Goal: Task Accomplishment & Management: Complete application form

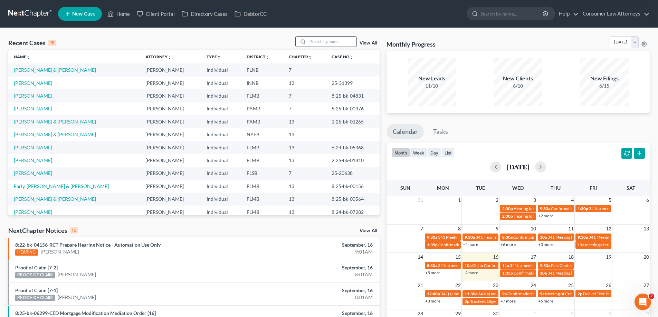
click at [344, 45] on input "search" at bounding box center [332, 42] width 48 height 10
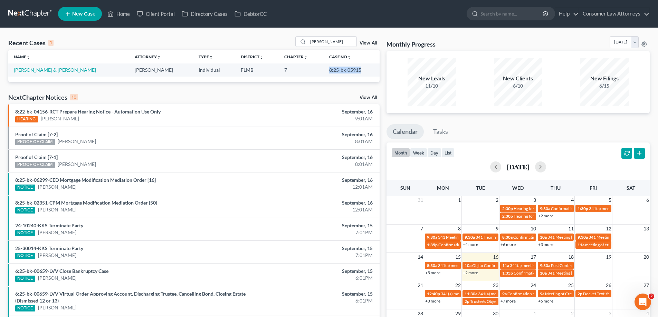
drag, startPoint x: 361, startPoint y: 70, endPoint x: 326, endPoint y: 72, distance: 35.3
click at [326, 72] on td "8:25-bk-05915" at bounding box center [352, 70] width 56 height 13
copy td "8:25-bk-05915"
click at [519, 265] on span "341(a) meeting for [PERSON_NAME] & [PERSON_NAME]" at bounding box center [561, 265] width 103 height 5
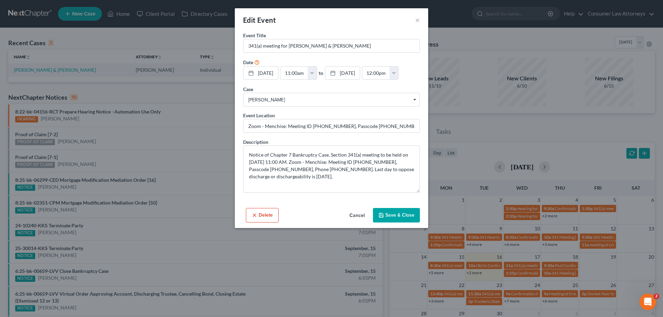
click at [391, 216] on button "Save & Close" at bounding box center [396, 215] width 47 height 15
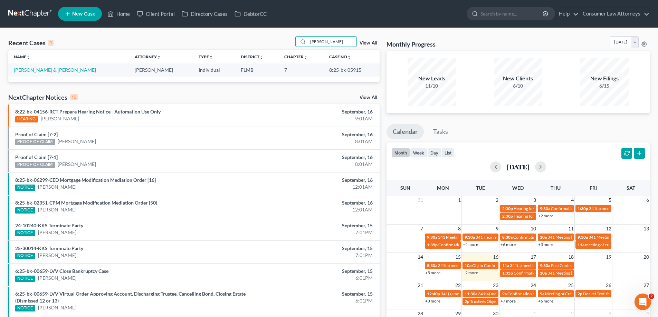
drag, startPoint x: 329, startPoint y: 42, endPoint x: 244, endPoint y: 47, distance: 85.4
click at [244, 47] on div "Recent Cases 1 [PERSON_NAME] View All" at bounding box center [193, 42] width 371 height 13
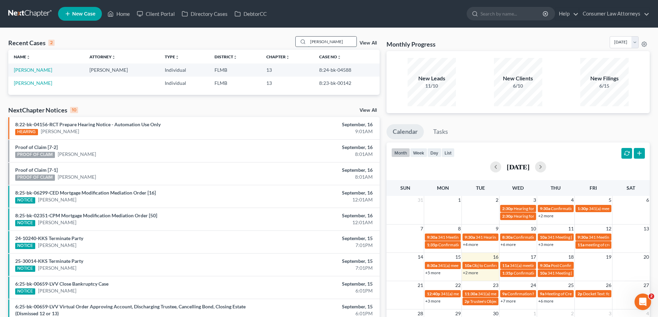
click at [336, 42] on input "[PERSON_NAME]" at bounding box center [332, 42] width 48 height 10
type input "[PERSON_NAME]"
click at [42, 72] on link "[PERSON_NAME]" at bounding box center [33, 70] width 38 height 6
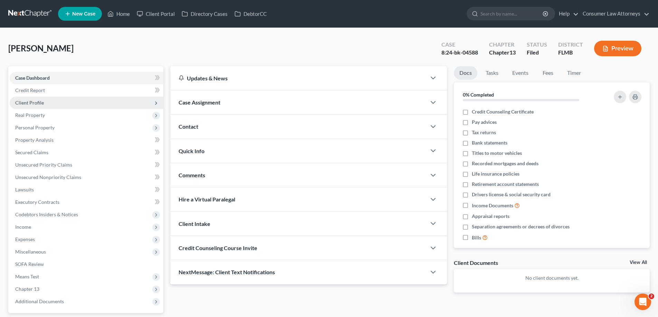
click at [38, 105] on span "Client Profile" at bounding box center [29, 103] width 29 height 6
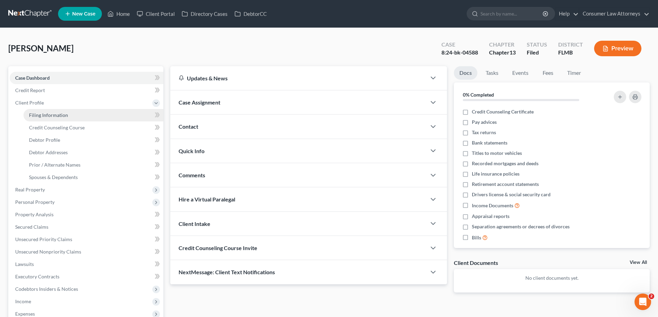
click at [40, 118] on span "Filing Information" at bounding box center [48, 115] width 39 height 6
select select "1"
select select "0"
select select "3"
select select "0"
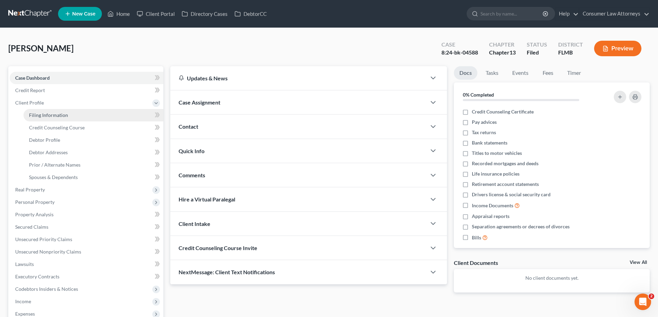
select select "9"
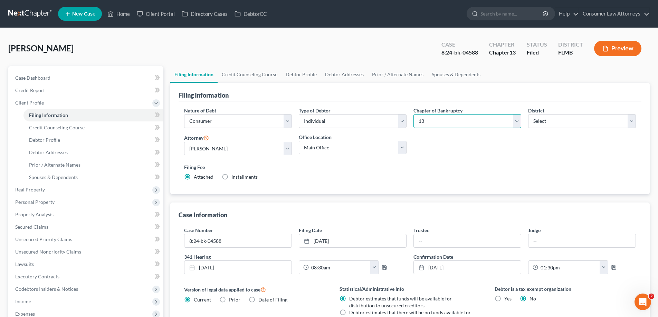
drag, startPoint x: 496, startPoint y: 122, endPoint x: 476, endPoint y: 125, distance: 20.5
click at [496, 122] on select "Select 7 11 12 13" at bounding box center [467, 121] width 108 height 14
select select "0"
click at [413, 114] on select "Select 7 11 12 13" at bounding box center [467, 121] width 108 height 14
click at [485, 146] on div "Nature of Debt Select Business Consumer Other Nature of Business Select Clearin…" at bounding box center [410, 146] width 459 height 79
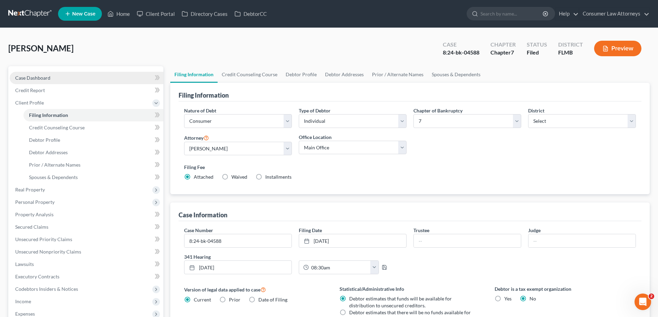
click at [56, 81] on link "Case Dashboard" at bounding box center [87, 78] width 154 height 12
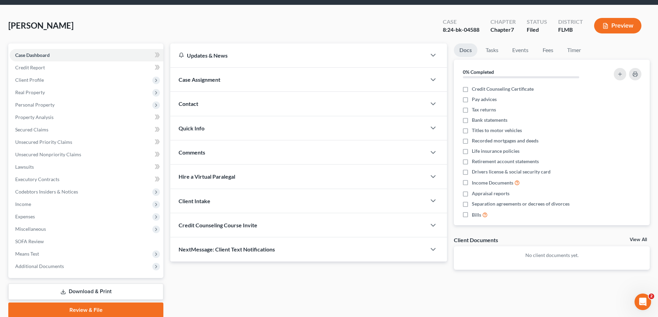
scroll to position [50, 0]
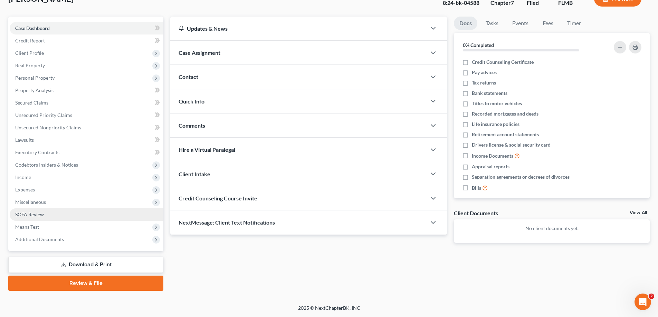
click at [34, 212] on span "SOFA Review" at bounding box center [29, 215] width 29 height 6
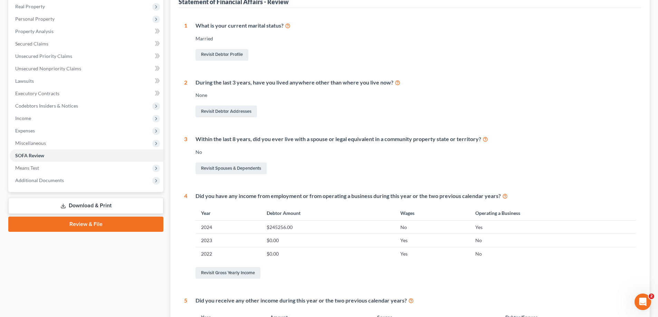
scroll to position [138, 0]
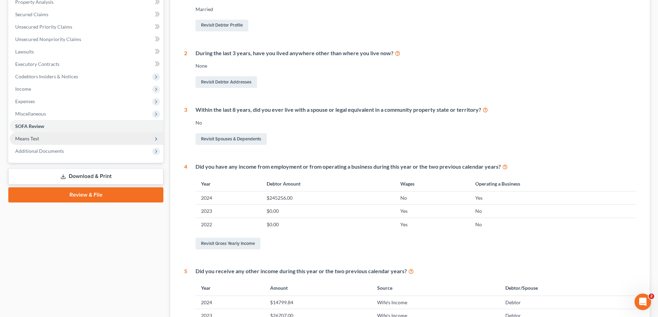
click at [32, 141] on span "Means Test" at bounding box center [27, 139] width 24 height 6
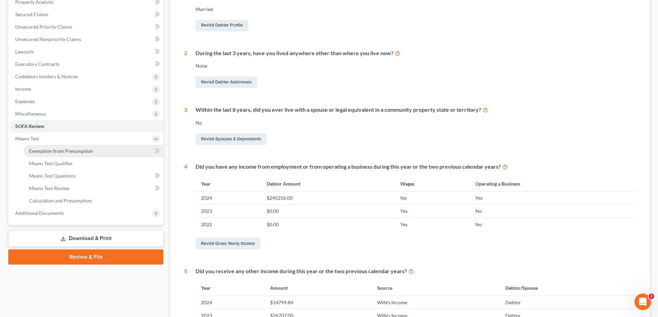
click at [56, 154] on link "Exemption from Presumption" at bounding box center [93, 151] width 140 height 12
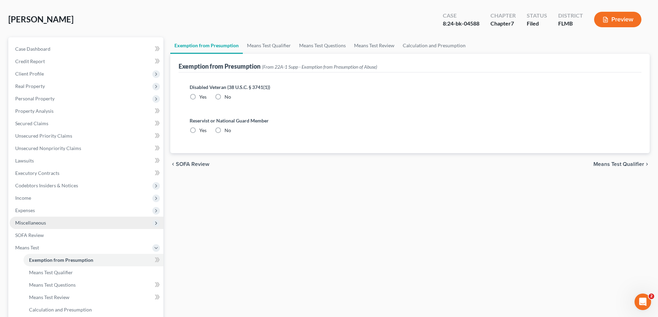
scroll to position [69, 0]
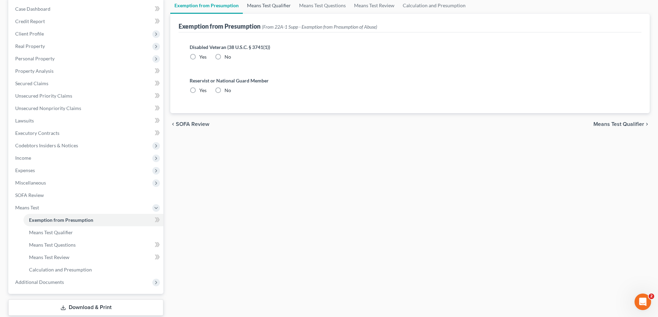
click at [265, 8] on link "Means Test Qualifier" at bounding box center [269, 5] width 52 height 17
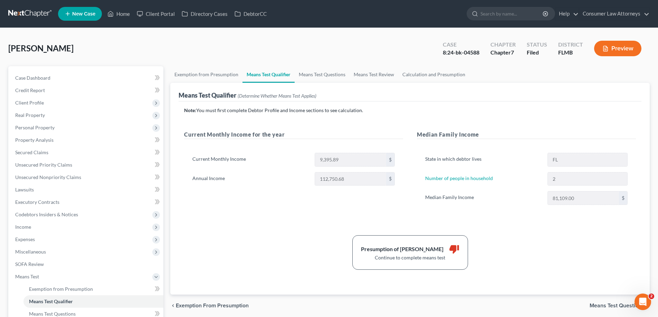
click at [490, 248] on div "Presumption of Abuse Arises thumb_down Continue to complete means test" at bounding box center [410, 253] width 459 height 35
drag, startPoint x: 447, startPoint y: 260, endPoint x: 372, endPoint y: 257, distance: 75.0
click at [372, 257] on div "Continue to complete means test" at bounding box center [410, 258] width 98 height 7
click at [25, 244] on span "Expenses" at bounding box center [87, 239] width 154 height 12
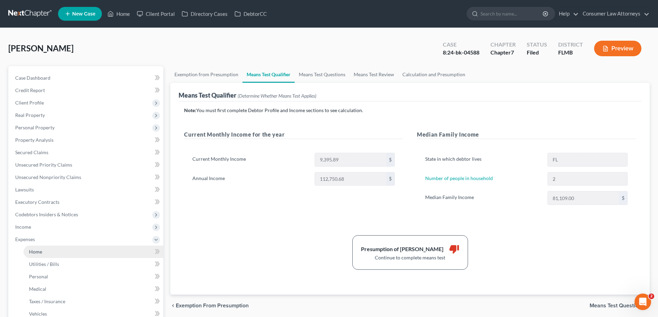
click at [41, 254] on span "Home" at bounding box center [35, 252] width 13 height 6
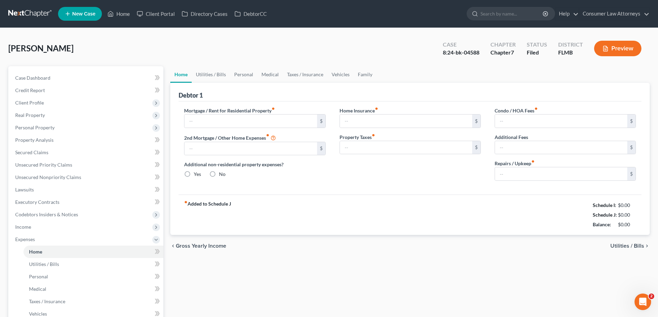
type input "0.00"
radio input "true"
type input "0.00"
type input "61.66"
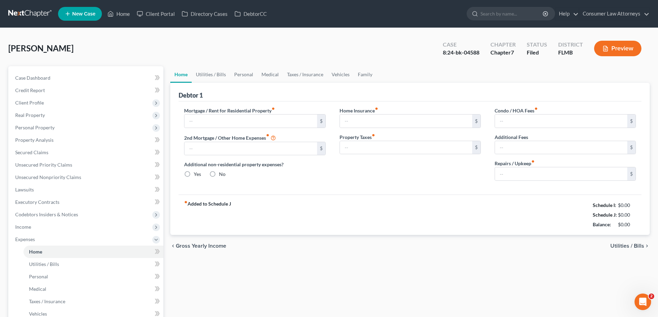
type input "0.00"
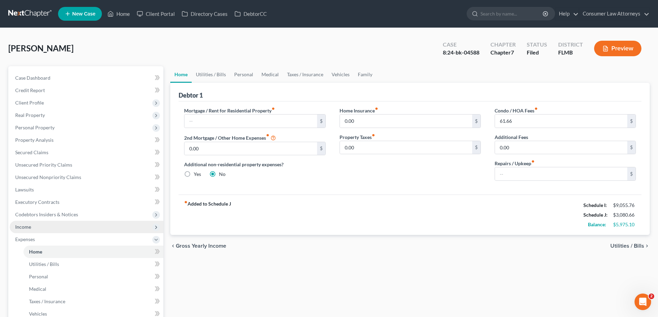
click at [35, 229] on span "Income" at bounding box center [87, 227] width 154 height 12
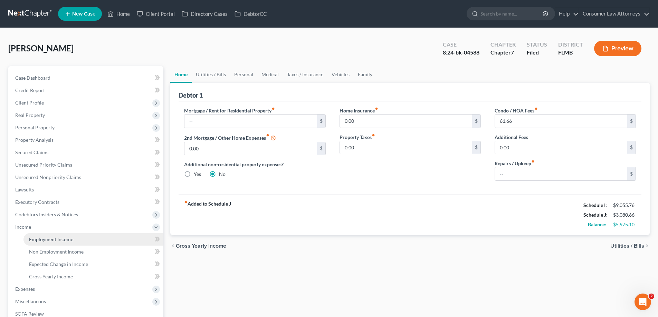
click at [29, 240] on span "Employment Income" at bounding box center [51, 240] width 44 height 6
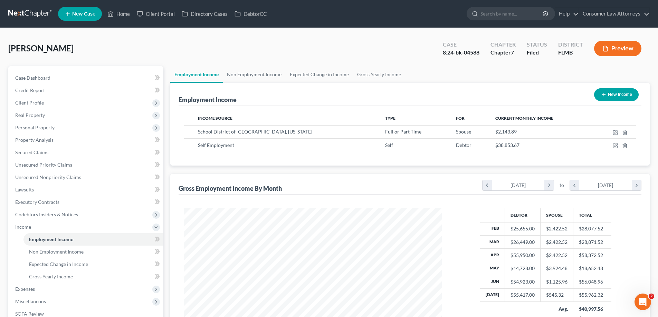
scroll to position [129, 271]
click at [637, 145] on div "Income Source Type For Current Monthly Income School District of [GEOGRAPHIC_DA…" at bounding box center [410, 136] width 463 height 60
click at [637, 146] on div "Income Source Type For Current Monthly Income School District of [GEOGRAPHIC_DA…" at bounding box center [410, 136] width 463 height 60
click at [122, 14] on link "Home" at bounding box center [118, 14] width 29 height 12
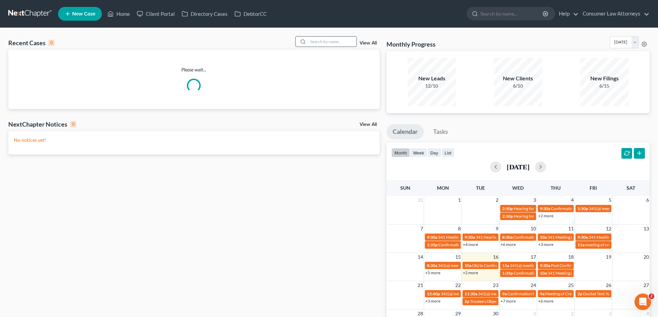
click at [327, 43] on input "search" at bounding box center [332, 42] width 48 height 10
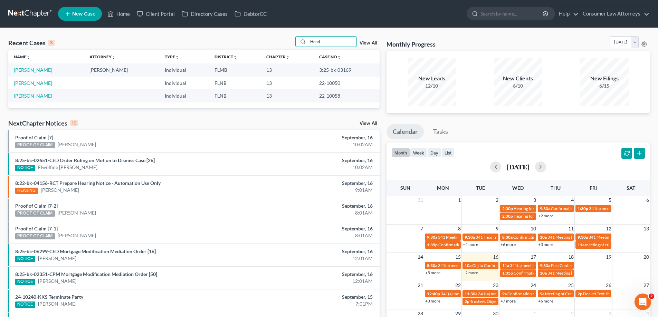
type input "Hend"
drag, startPoint x: 343, startPoint y: 70, endPoint x: 317, endPoint y: 70, distance: 25.9
click at [317, 70] on td "3:25-bk-03169" at bounding box center [347, 70] width 66 height 13
copy td "3:25-bk-03169"
click at [59, 79] on td "[PERSON_NAME]" at bounding box center [46, 83] width 76 height 13
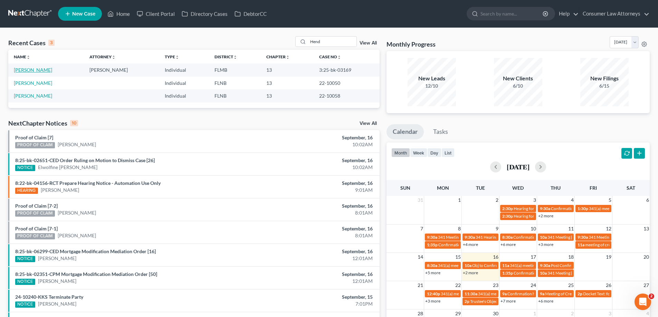
click at [30, 70] on link "[PERSON_NAME]" at bounding box center [33, 70] width 38 height 6
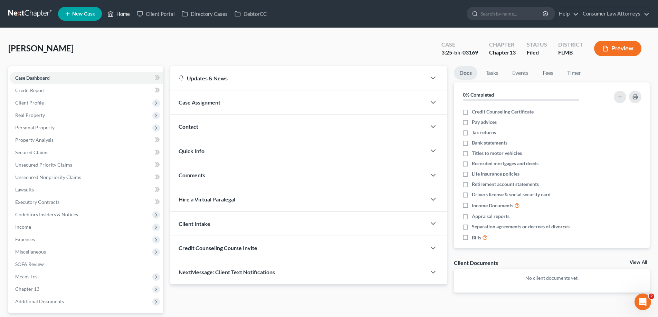
click at [123, 15] on link "Home" at bounding box center [118, 14] width 29 height 12
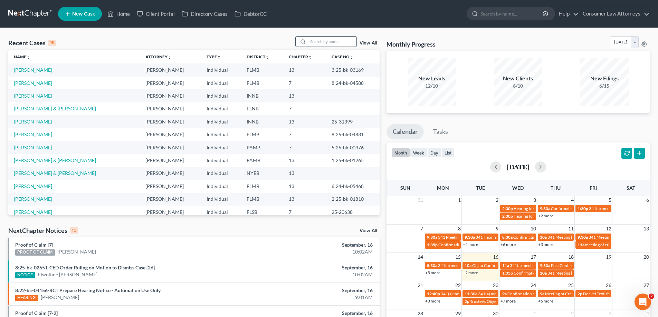
click at [333, 38] on input "search" at bounding box center [332, 42] width 48 height 10
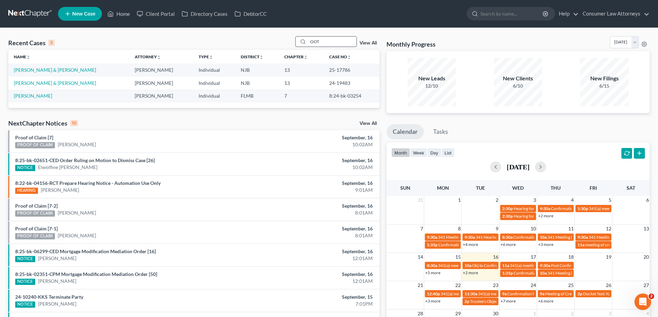
click at [342, 46] on input "OOT" at bounding box center [332, 42] width 48 height 10
drag, startPoint x: 340, startPoint y: 41, endPoint x: 297, endPoint y: 43, distance: 42.9
click at [297, 43] on div "OOT" at bounding box center [325, 41] width 61 height 11
type input "OUT"
click at [44, 69] on link "[PERSON_NAME] & [PERSON_NAME]" at bounding box center [55, 70] width 82 height 6
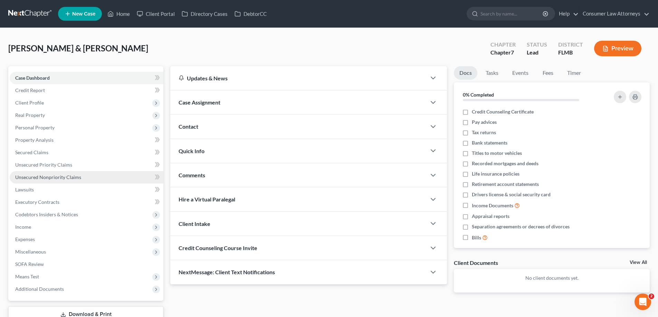
click at [57, 171] on link "Unsecured Nonpriority Claims" at bounding box center [87, 177] width 154 height 12
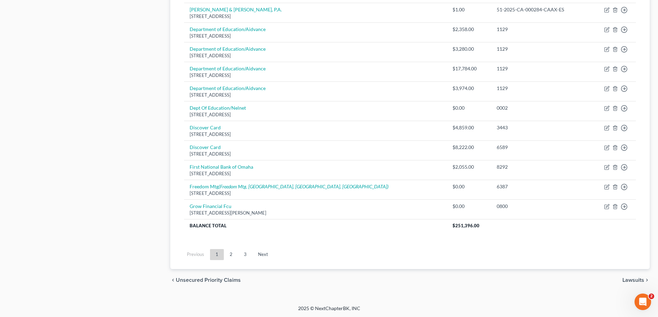
scroll to position [480, 0]
click at [233, 255] on link "2" at bounding box center [231, 254] width 14 height 11
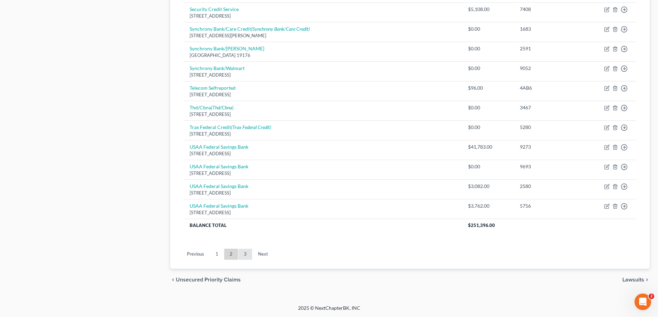
click at [248, 256] on link "3" at bounding box center [245, 254] width 14 height 11
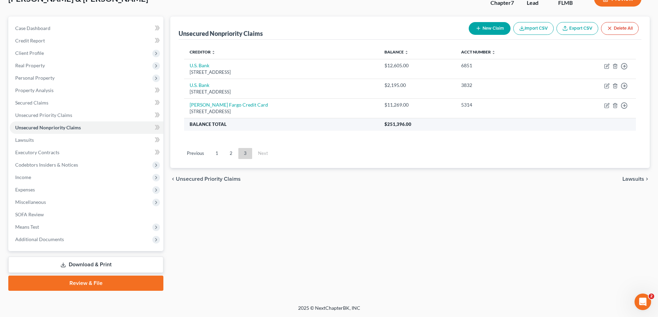
click at [324, 125] on th "Balance Total" at bounding box center [281, 124] width 195 height 12
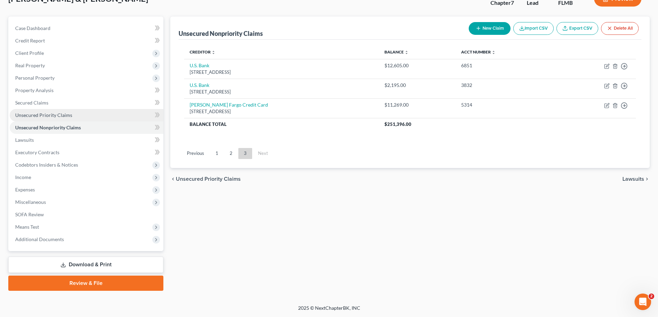
click at [60, 118] on link "Unsecured Priority Claims" at bounding box center [87, 115] width 154 height 12
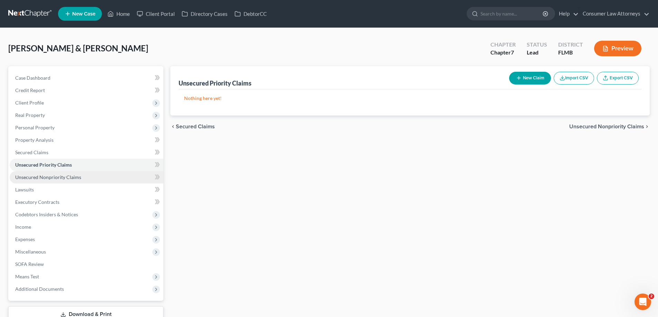
click at [58, 179] on span "Unsecured Nonpriority Claims" at bounding box center [48, 177] width 66 height 6
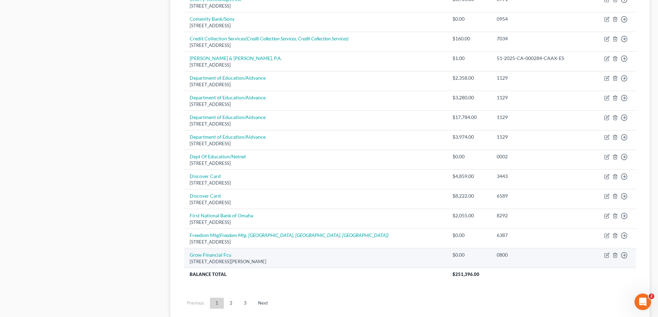
scroll to position [480, 0]
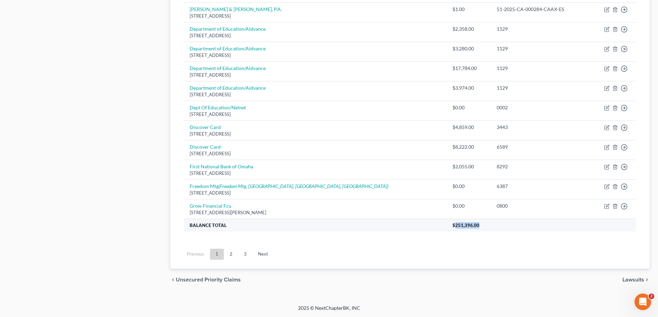
drag, startPoint x: 459, startPoint y: 227, endPoint x: 432, endPoint y: 228, distance: 26.6
click at [447, 228] on th "$251,396.00" at bounding box center [541, 225] width 189 height 12
click at [462, 229] on th "$251,396.00" at bounding box center [541, 225] width 189 height 12
drag, startPoint x: 459, startPoint y: 226, endPoint x: 432, endPoint y: 225, distance: 26.9
click at [447, 225] on th "$251,396.00" at bounding box center [541, 225] width 189 height 12
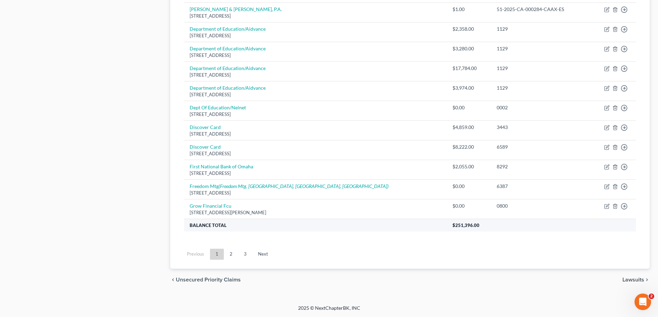
click at [408, 228] on th "Balance Total" at bounding box center [315, 225] width 263 height 12
drag, startPoint x: 460, startPoint y: 225, endPoint x: 432, endPoint y: 226, distance: 28.0
click at [447, 226] on th "$251,396.00" at bounding box center [541, 225] width 189 height 12
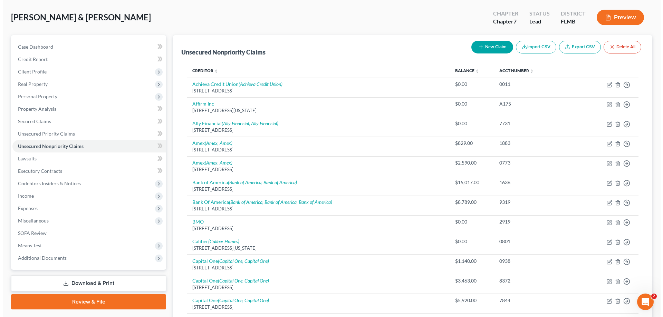
scroll to position [0, 0]
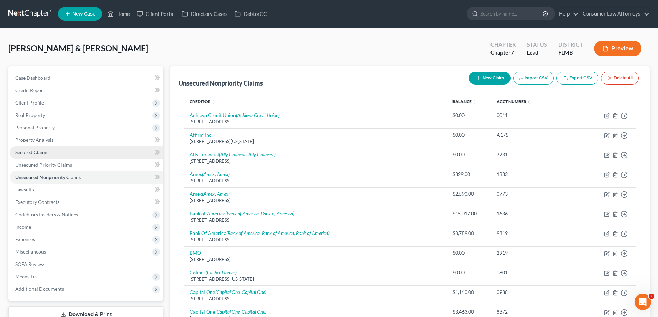
click at [36, 153] on span "Secured Claims" at bounding box center [31, 153] width 33 height 6
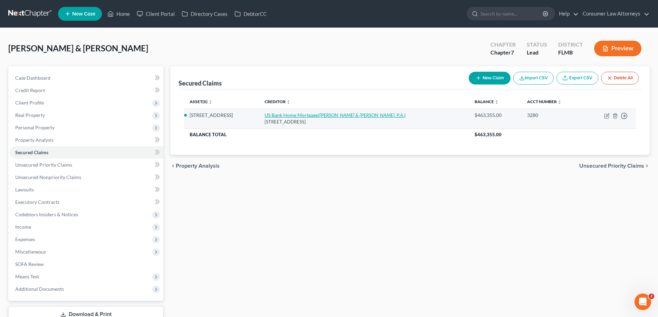
click at [305, 117] on link "US Bank Home Mortgage ([PERSON_NAME] & [PERSON_NAME], P.A.)" at bounding box center [335, 115] width 141 height 6
select select "18"
select select "16"
select select "0"
select select "2"
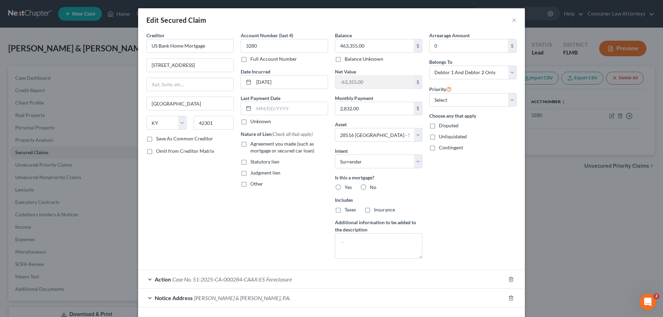
click at [345, 186] on label "Yes" at bounding box center [348, 187] width 7 height 7
click at [347, 186] on input "Yes" at bounding box center [349, 186] width 4 height 4
radio input "true"
click at [345, 210] on label "Taxes" at bounding box center [350, 210] width 11 height 7
click at [347, 210] on input "Taxes" at bounding box center [349, 209] width 4 height 4
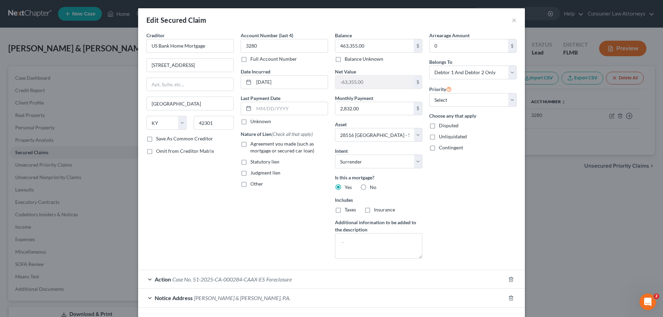
checkbox input "true"
click at [374, 210] on label "Insurance" at bounding box center [384, 210] width 21 height 7
click at [377, 210] on input "Insurance" at bounding box center [379, 209] width 4 height 4
checkbox input "true"
click at [476, 102] on select "Select 1st 2nd 3rd 4th 5th 6th 7th 8th 9th 10th 11th 12th 13th 14th 15th 16th 1…" at bounding box center [472, 100] width 87 height 14
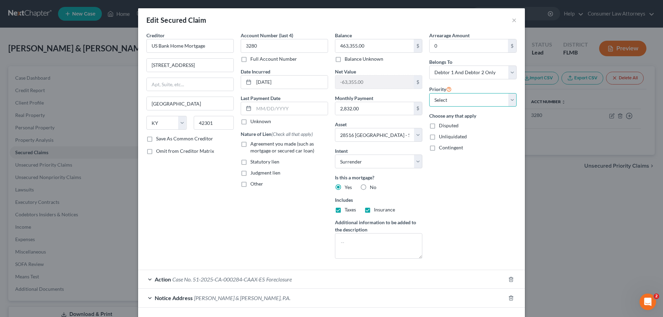
select select "0"
click at [429, 93] on select "Select 1st 2nd 3rd 4th 5th 6th 7th 8th 9th 10th 11th 12th 13th 14th 15th 16th 1…" at bounding box center [472, 100] width 87 height 14
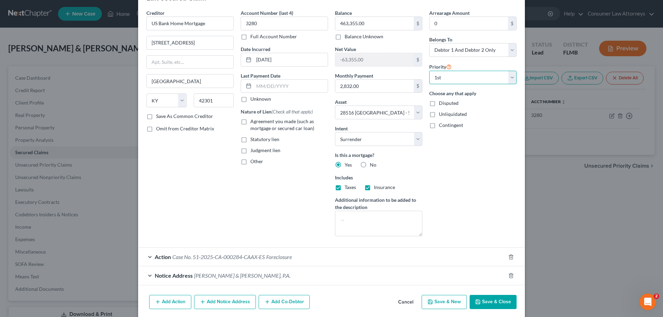
scroll to position [34, 0]
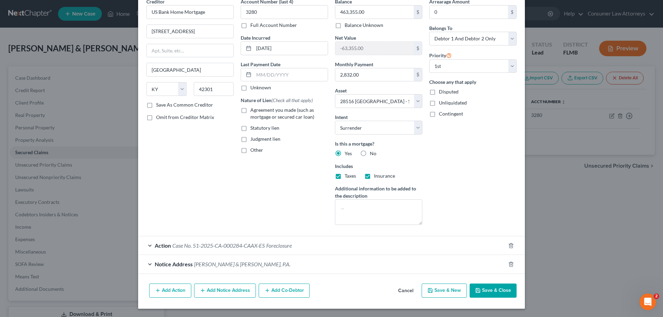
click at [226, 288] on button "Add Notice Address" at bounding box center [225, 291] width 62 height 15
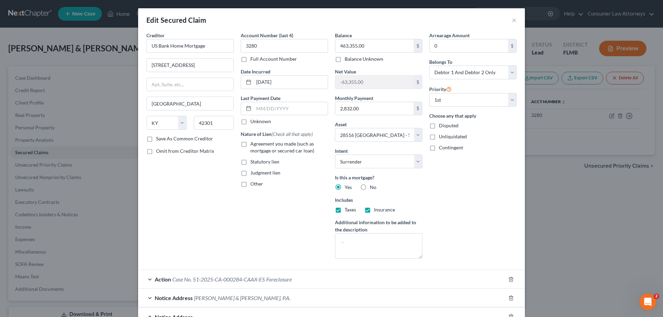
scroll to position [182, 0]
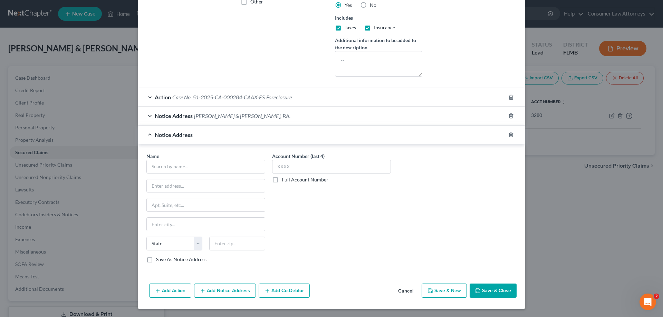
click at [236, 290] on button "Add Notice Address" at bounding box center [225, 291] width 62 height 15
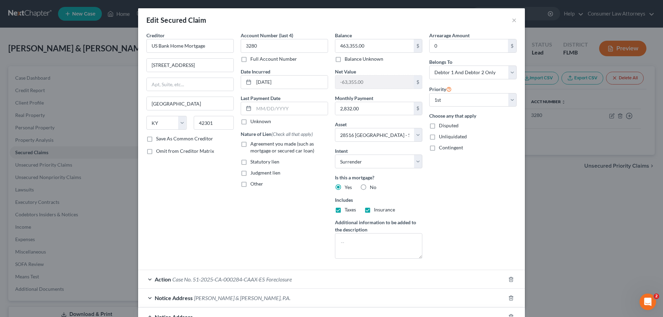
scroll to position [207, 0]
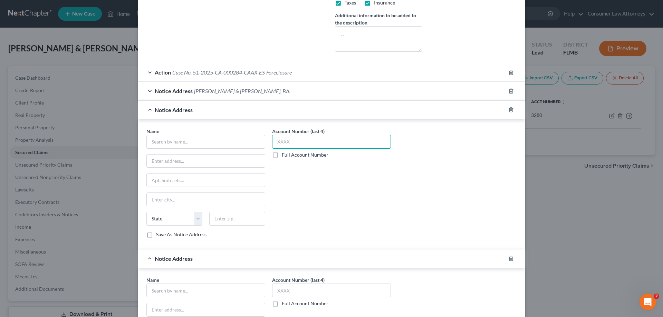
click at [299, 141] on input "text" at bounding box center [331, 142] width 119 height 14
type input "3280"
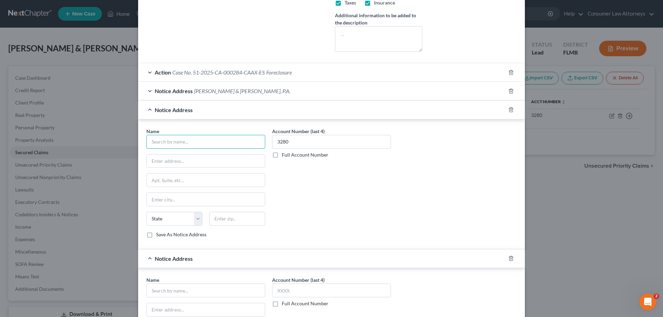
click at [253, 144] on input "text" at bounding box center [205, 142] width 119 height 14
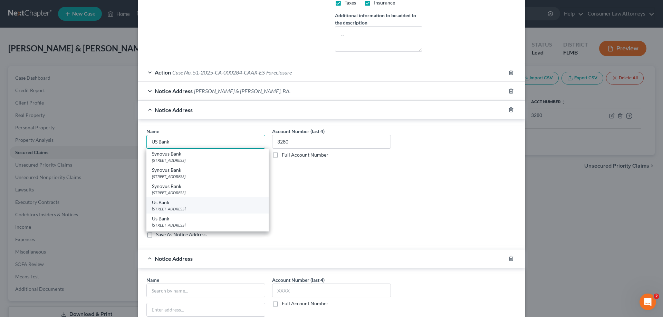
scroll to position [35, 0]
type input "US Bank"
click at [176, 206] on div "[GEOGRAPHIC_DATA][PERSON_NAME]" at bounding box center [207, 207] width 111 height 6
type input "PO Box 21948"
type input "Saint [PERSON_NAME]"
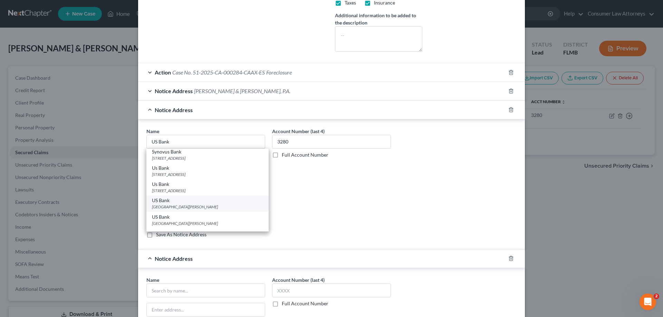
select select "24"
type input "55121"
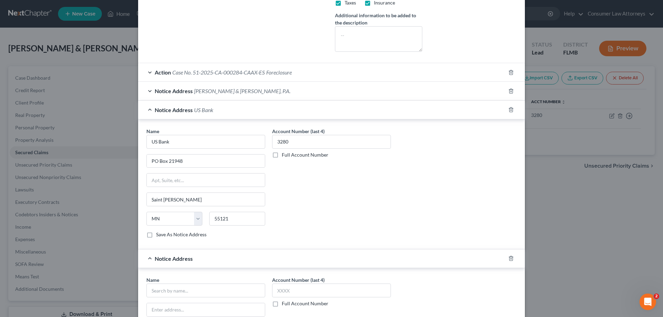
scroll to position [242, 0]
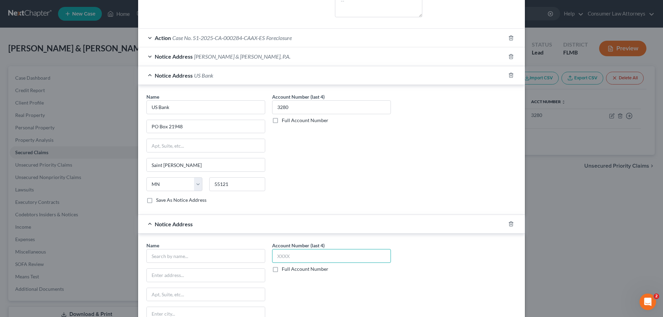
click at [317, 258] on input "text" at bounding box center [331, 256] width 119 height 14
type input "3280"
click at [194, 259] on input "text" at bounding box center [205, 256] width 119 height 14
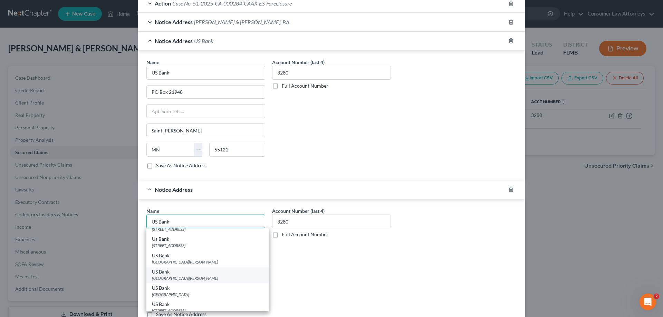
scroll to position [69, 0]
type input "US Bank"
click at [196, 268] on div "[GEOGRAPHIC_DATA][PERSON_NAME]" at bounding box center [207, 269] width 111 height 6
type input "PO Box 21977"
type input "Saint [PERSON_NAME]"
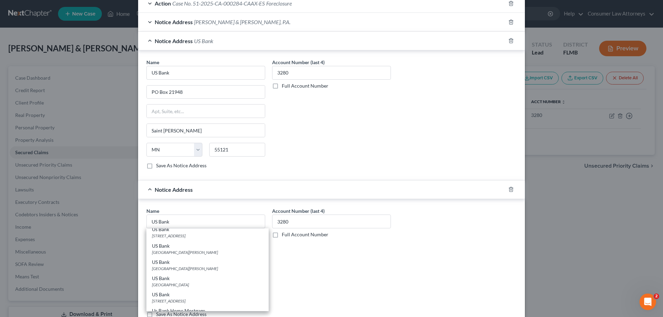
select select "24"
type input "55121"
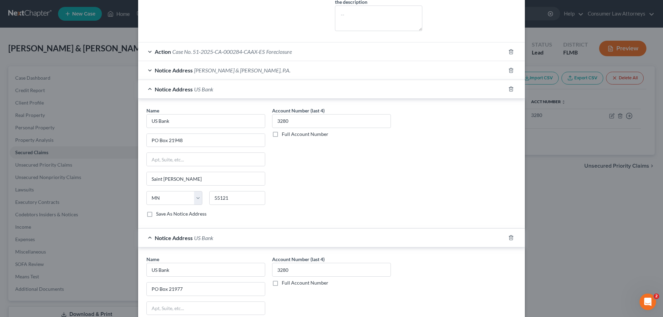
scroll to position [332, 0]
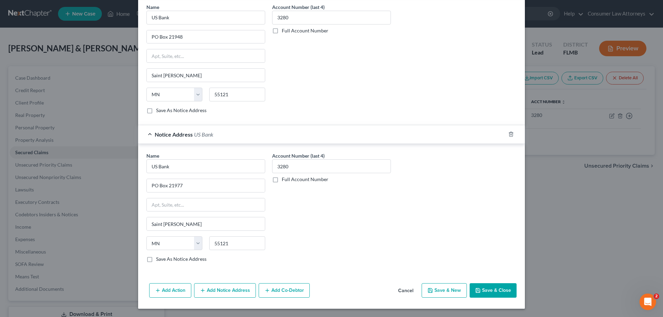
click at [261, 291] on button "Add Co-Debtor" at bounding box center [284, 291] width 51 height 15
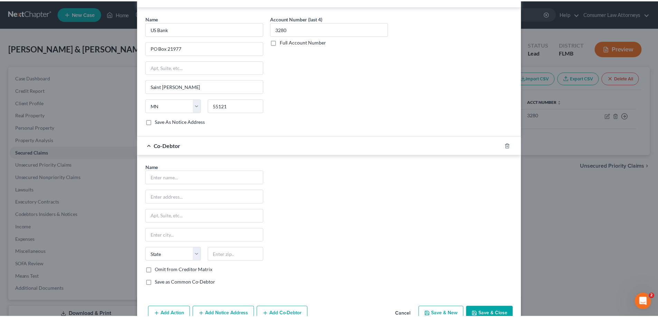
scroll to position [470, 0]
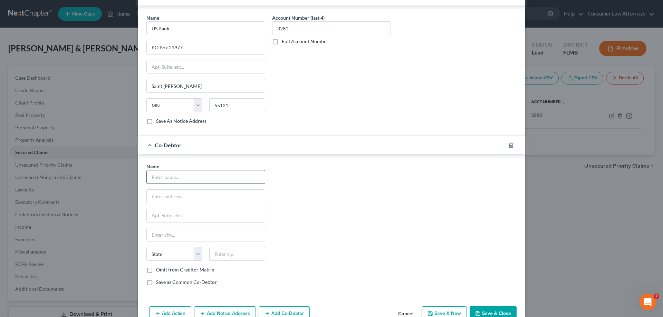
click at [209, 179] on input "text" at bounding box center [206, 177] width 118 height 13
type input "[PERSON_NAME]"
click at [193, 201] on input "text" at bounding box center [206, 196] width 118 height 13
type input "[STREET_ADDRESS][PERSON_NAME]"
click at [248, 256] on input "text" at bounding box center [237, 254] width 56 height 14
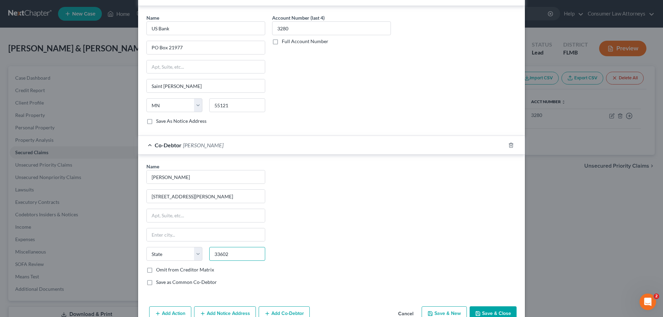
type input "33602"
type input "[GEOGRAPHIC_DATA]"
select select "9"
click at [500, 315] on button "Save & Close" at bounding box center [493, 314] width 47 height 15
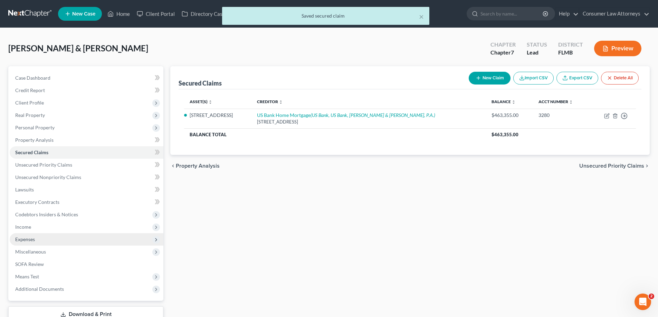
click at [24, 241] on span "Expenses" at bounding box center [25, 240] width 20 height 6
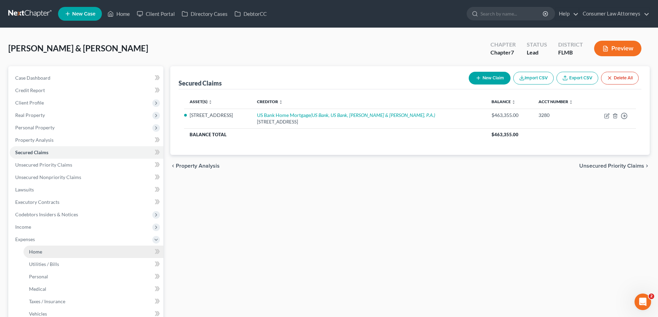
click at [37, 254] on span "Home" at bounding box center [35, 252] width 13 height 6
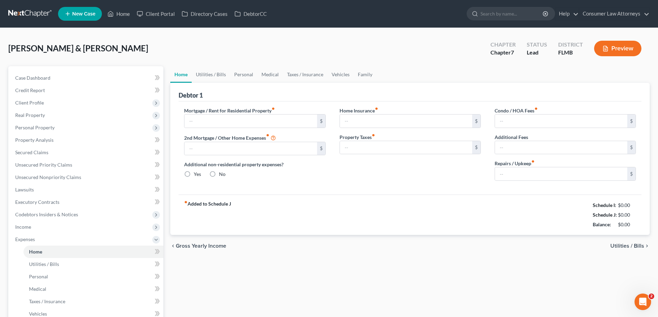
type input "2,800.00"
type input "0.00"
radio input "true"
type input "0.00"
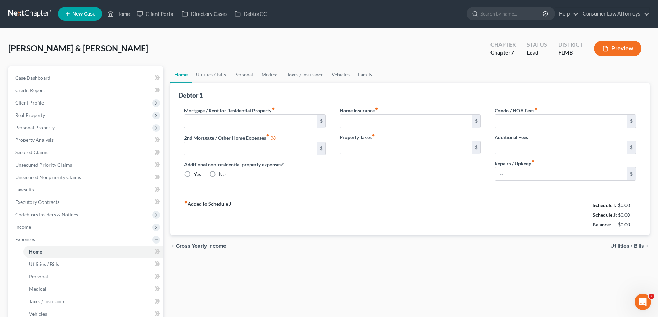
type input "380.00"
type input "0.00"
type input "200.00"
drag, startPoint x: 635, startPoint y: 223, endPoint x: 581, endPoint y: 231, distance: 55.5
click at [604, 226] on div "Balance: $1,718.33" at bounding box center [609, 225] width 59 height 10
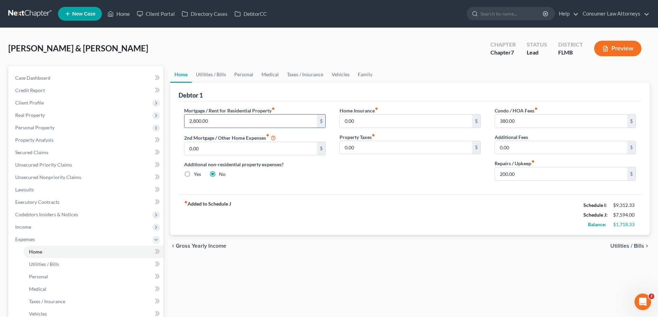
click at [212, 123] on input "2,800.00" at bounding box center [250, 121] width 132 height 13
click at [217, 77] on link "Utilities / Bills" at bounding box center [211, 74] width 38 height 17
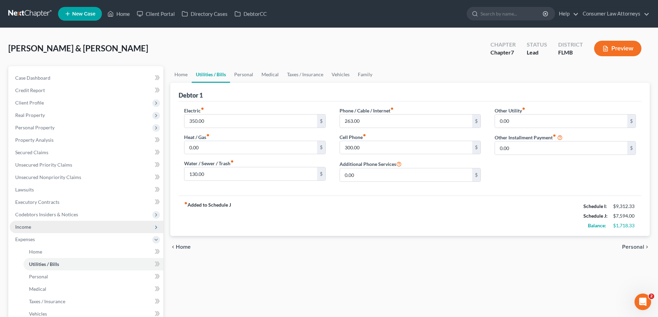
click at [20, 227] on span "Income" at bounding box center [23, 227] width 16 height 6
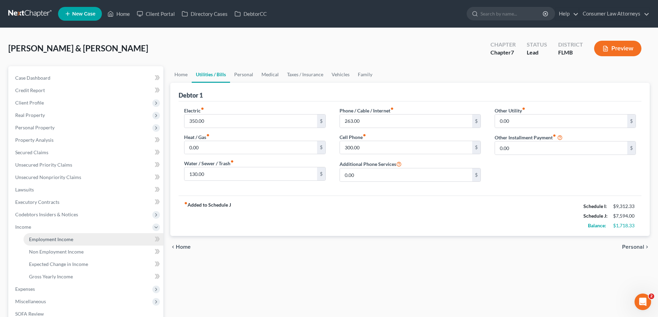
click at [30, 239] on span "Employment Income" at bounding box center [51, 240] width 44 height 6
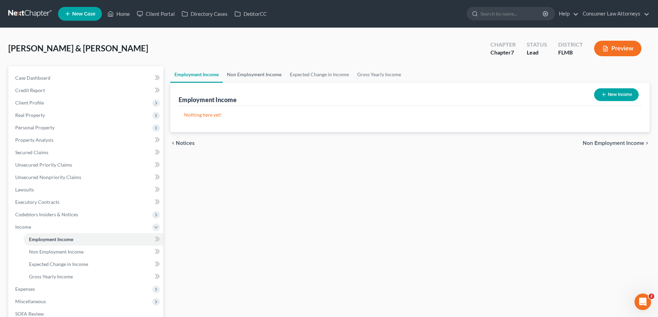
click at [239, 79] on link "Non Employment Income" at bounding box center [254, 74] width 63 height 17
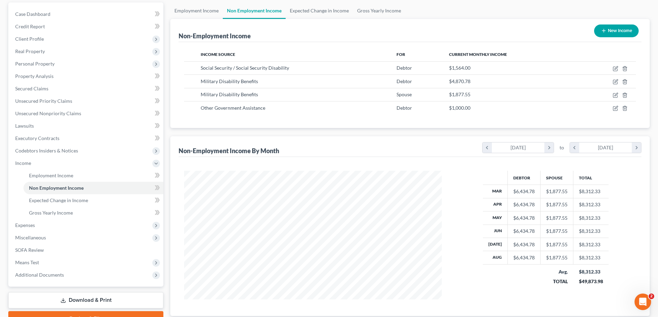
scroll to position [111, 0]
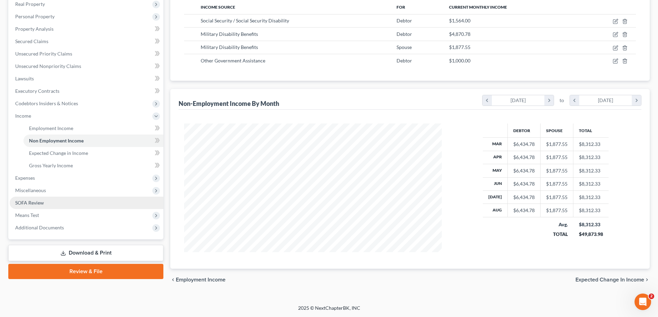
click at [24, 204] on span "SOFA Review" at bounding box center [29, 203] width 29 height 6
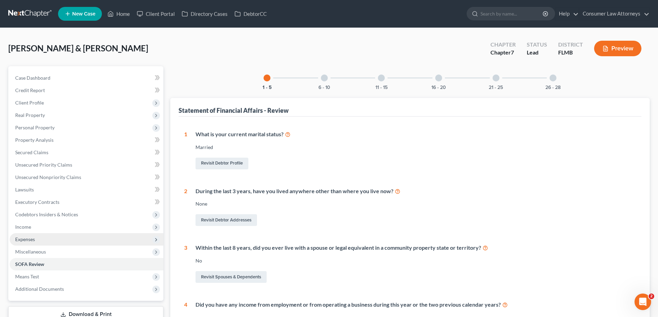
scroll to position [207, 0]
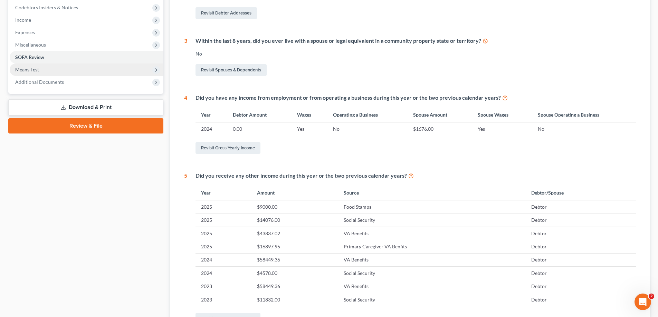
click at [28, 68] on span "Means Test" at bounding box center [27, 70] width 24 height 6
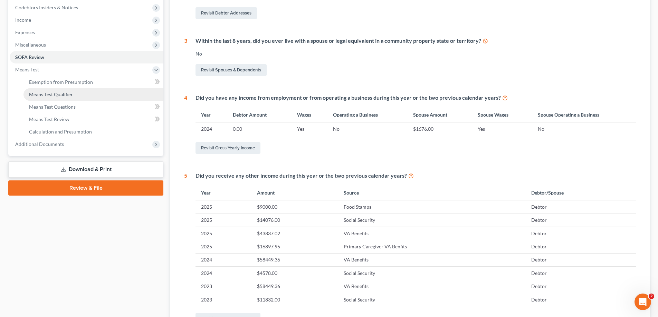
click at [49, 94] on span "Means Test Qualifier" at bounding box center [51, 95] width 44 height 6
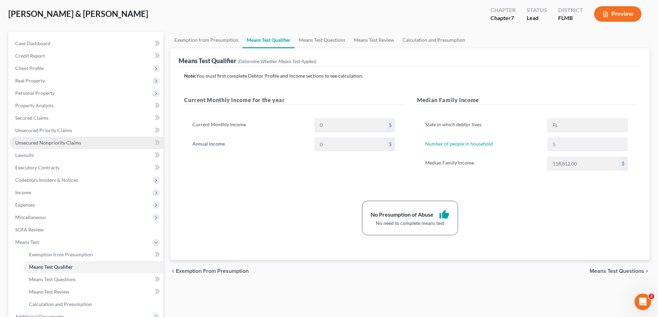
click at [69, 142] on span "Unsecured Nonpriority Claims" at bounding box center [48, 143] width 66 height 6
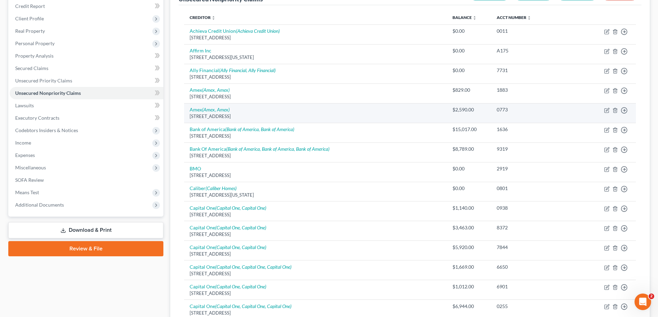
scroll to position [138, 0]
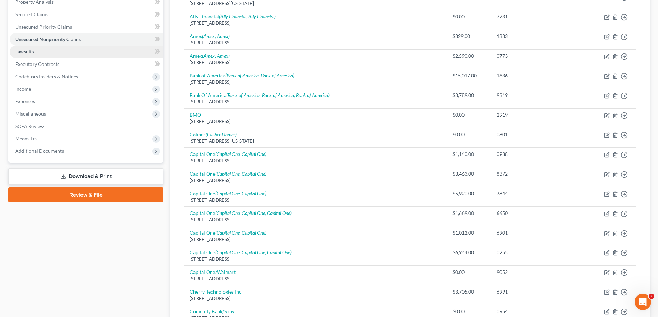
click at [29, 53] on span "Lawsuits" at bounding box center [24, 52] width 19 height 6
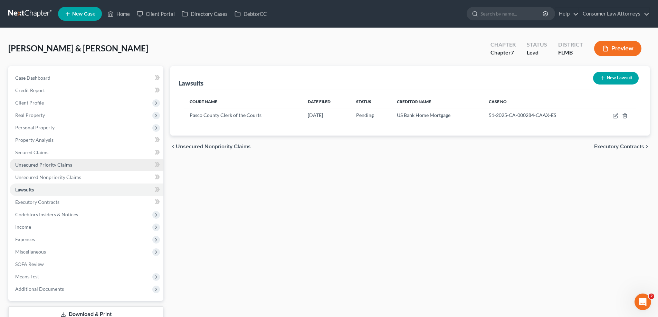
click at [72, 168] on link "Unsecured Priority Claims" at bounding box center [87, 165] width 154 height 12
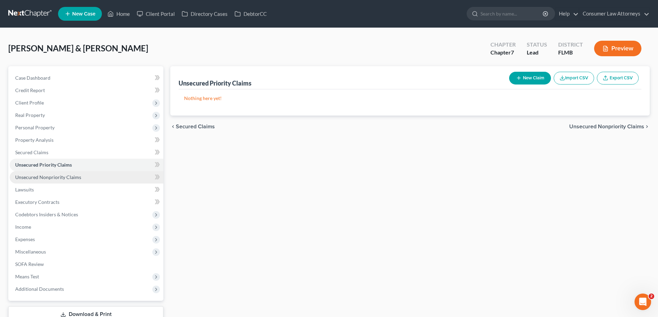
click at [73, 181] on link "Unsecured Nonpriority Claims" at bounding box center [87, 177] width 154 height 12
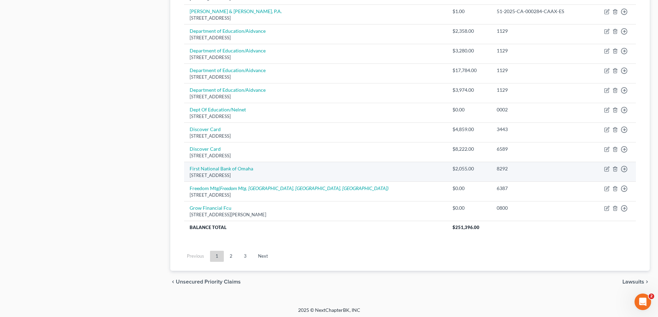
scroll to position [480, 0]
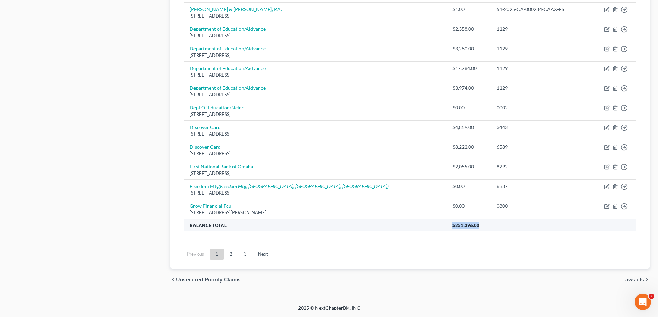
drag, startPoint x: 458, startPoint y: 224, endPoint x: 431, endPoint y: 224, distance: 26.9
click at [447, 224] on th "$251,396.00" at bounding box center [541, 225] width 189 height 12
drag, startPoint x: 457, startPoint y: 224, endPoint x: 431, endPoint y: 224, distance: 26.2
click at [447, 224] on th "$251,396.00" at bounding box center [541, 225] width 189 height 12
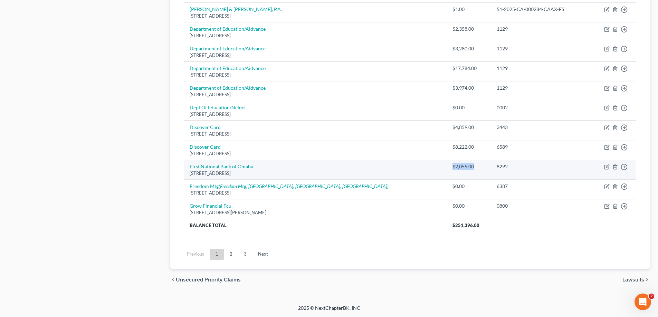
drag, startPoint x: 452, startPoint y: 166, endPoint x: 429, endPoint y: 167, distance: 22.8
click at [447, 167] on td "$2,055.00" at bounding box center [469, 170] width 44 height 20
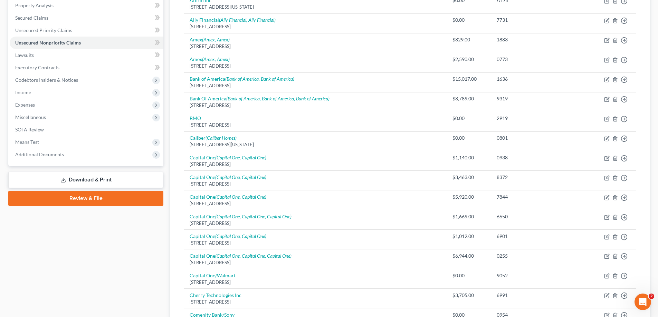
scroll to position [0, 0]
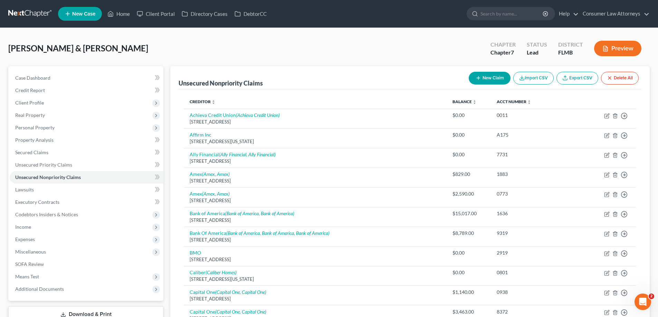
click at [31, 77] on span "Case Dashboard" at bounding box center [32, 78] width 35 height 6
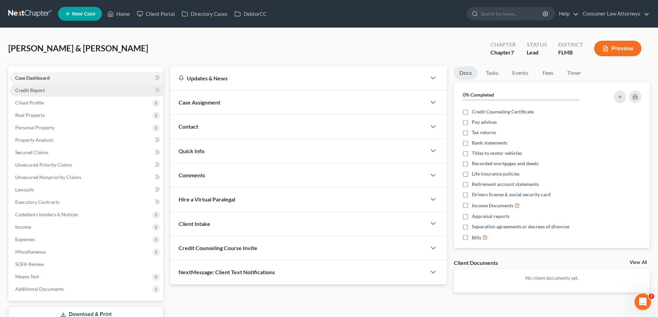
click at [34, 92] on span "Credit Report" at bounding box center [30, 90] width 30 height 6
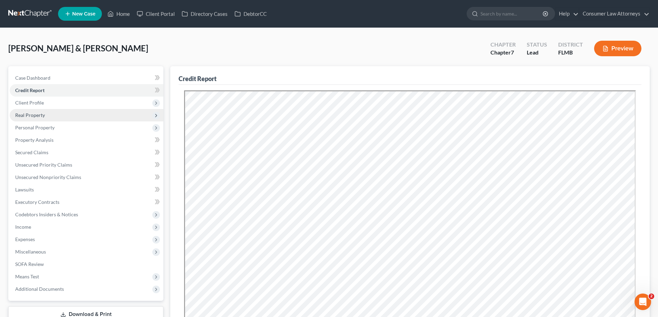
click at [31, 120] on span "Real Property" at bounding box center [87, 115] width 154 height 12
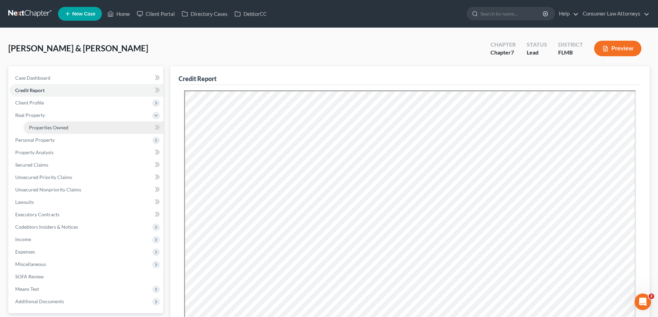
click at [43, 128] on span "Properties Owned" at bounding box center [48, 128] width 39 height 6
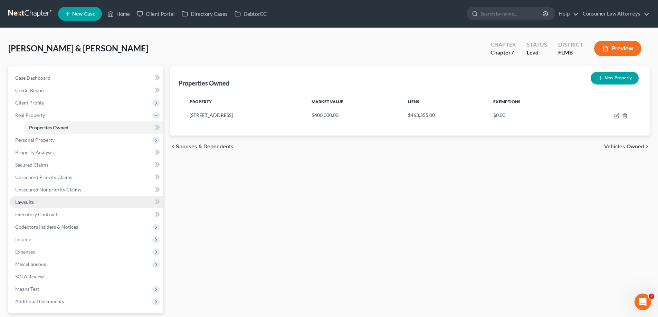
click at [20, 203] on span "Lawsuits" at bounding box center [24, 202] width 19 height 6
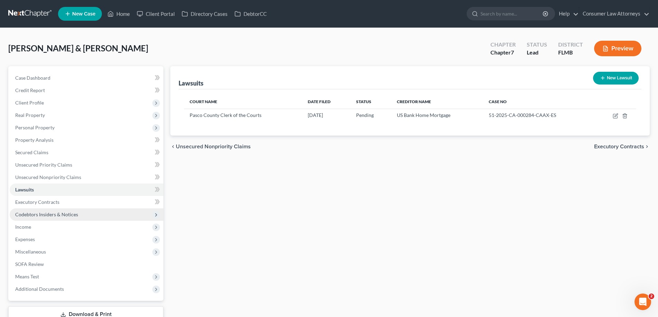
click at [43, 216] on span "Codebtors Insiders & Notices" at bounding box center [46, 215] width 63 height 6
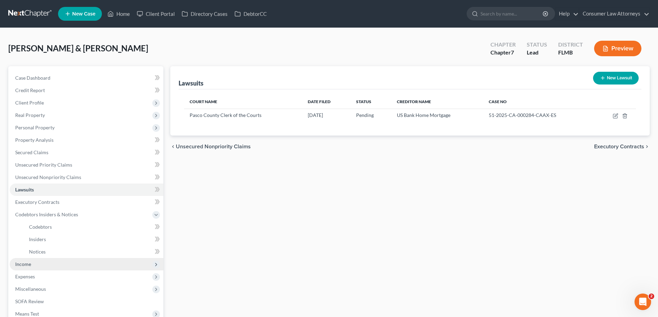
click at [18, 269] on span "Income" at bounding box center [87, 264] width 154 height 12
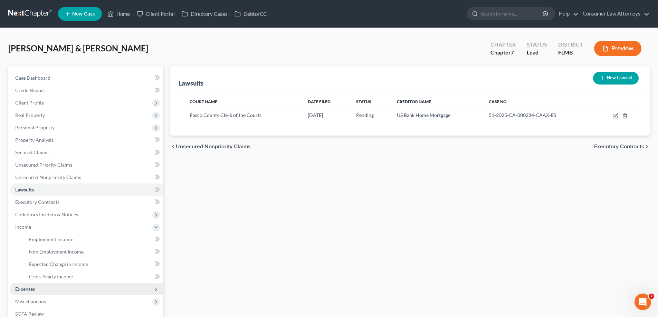
click at [35, 285] on span "Expenses" at bounding box center [87, 289] width 154 height 12
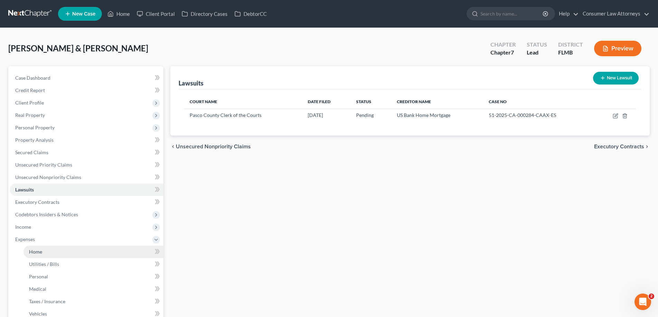
click at [36, 253] on span "Home" at bounding box center [35, 252] width 13 height 6
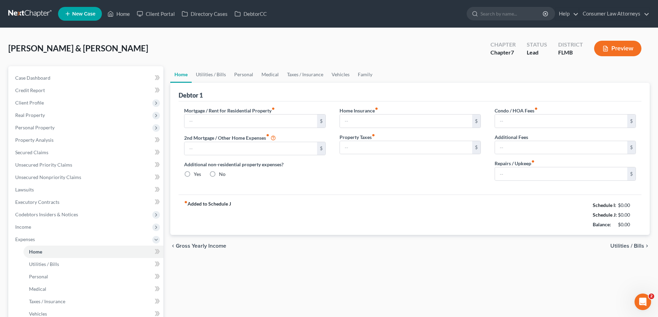
type input "2,800.00"
type input "0.00"
radio input "true"
type input "0.00"
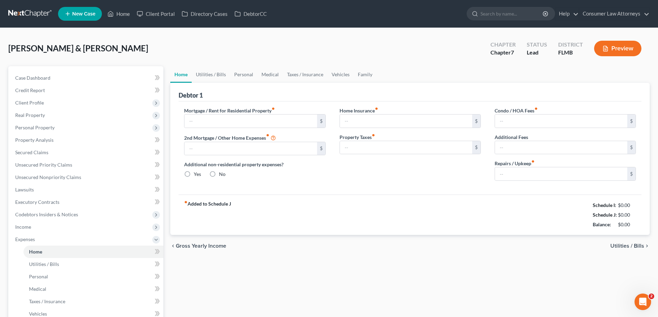
type input "380.00"
type input "0.00"
type input "200.00"
click at [338, 74] on link "Vehicles" at bounding box center [340, 74] width 26 height 17
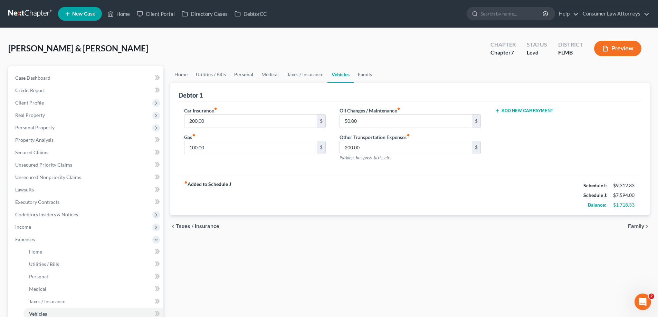
click at [243, 76] on link "Personal" at bounding box center [243, 74] width 27 height 17
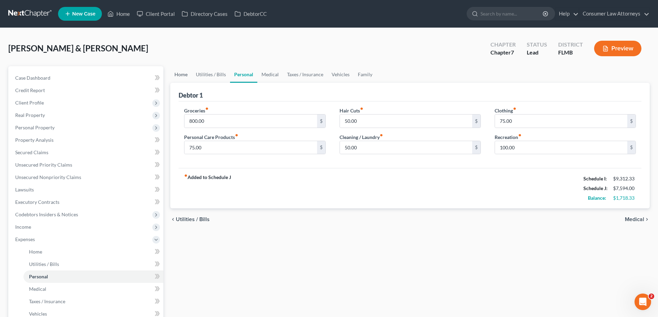
click at [179, 77] on link "Home" at bounding box center [180, 74] width 21 height 17
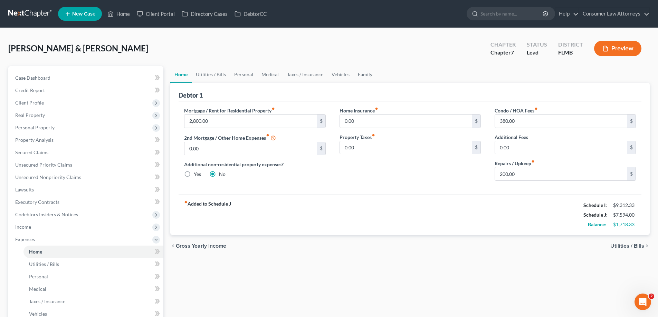
click at [334, 136] on div "Home Insurance fiber_manual_record 0.00 $ Property Taxes fiber_manual_record 0.…" at bounding box center [410, 146] width 155 height 79
click at [31, 127] on span "Personal Property" at bounding box center [34, 128] width 39 height 6
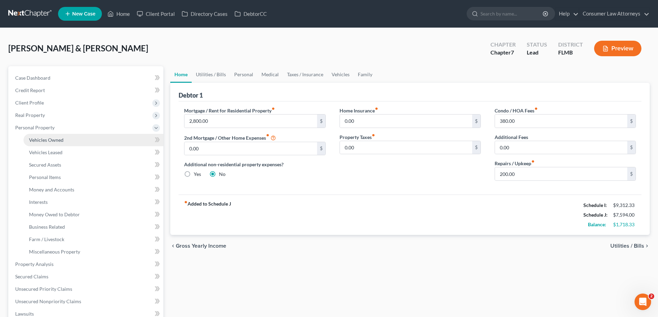
click at [38, 139] on span "Vehicles Owned" at bounding box center [46, 140] width 35 height 6
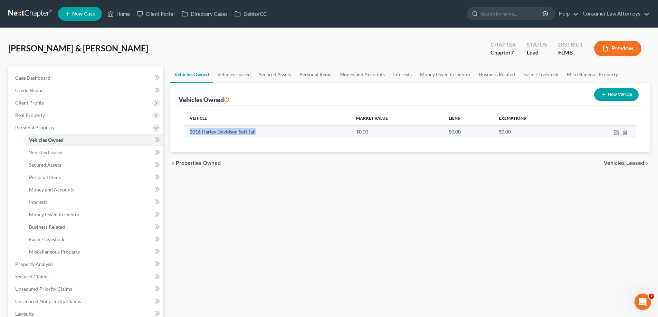
drag, startPoint x: 256, startPoint y: 132, endPoint x: 189, endPoint y: 129, distance: 66.4
click at [189, 129] on td "2016 Harley Davidson Soft Tail" at bounding box center [267, 131] width 166 height 13
click at [615, 133] on icon "button" at bounding box center [617, 133] width 6 height 6
select select "0"
select select "10"
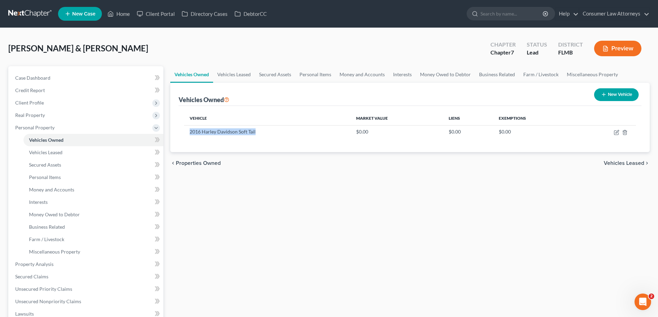
select select "4"
select select "1"
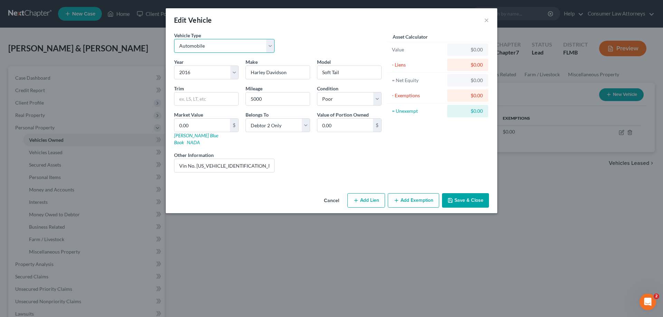
click at [270, 48] on select "Select Automobile Truck Trailer Watercraft Aircraft Motor Home Atv Other Vehicle" at bounding box center [224, 46] width 101 height 14
select select "7"
click at [174, 39] on select "Select Automobile Truck Trailer Watercraft Aircraft Motor Home Atv Other Vehicle" at bounding box center [224, 46] width 101 height 14
click at [223, 128] on input "0.00" at bounding box center [202, 125] width 56 height 13
type input "9"
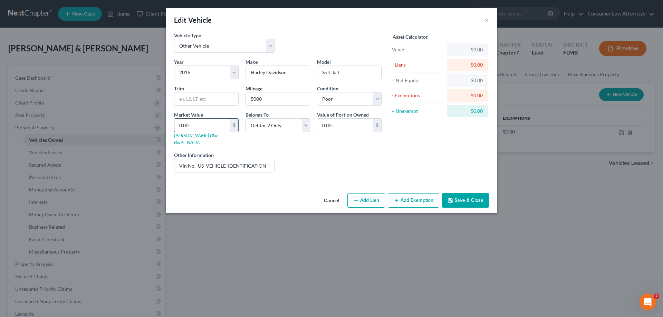
type input "9.00"
type input "7"
type input "7.00"
type input "75"
type input "75.00"
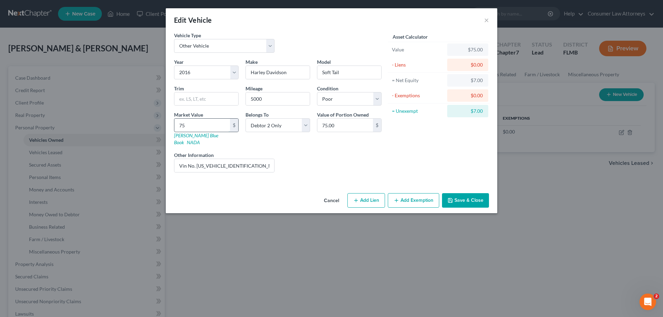
type input "750"
type input "750.00"
type input "7500"
type input "7,500.00"
type input "7,500"
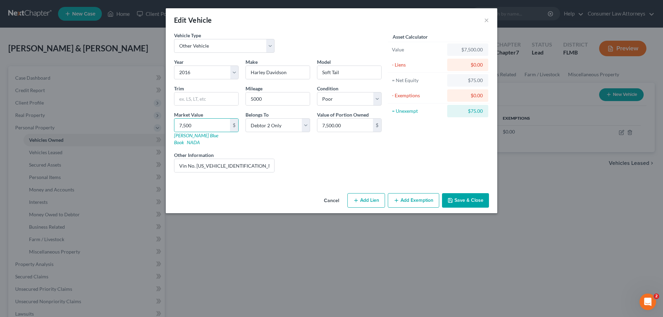
click at [357, 153] on div "Liens Select" at bounding box center [331, 162] width 107 height 21
click at [413, 198] on button "Add Exemption" at bounding box center [413, 200] width 51 height 15
select select "2"
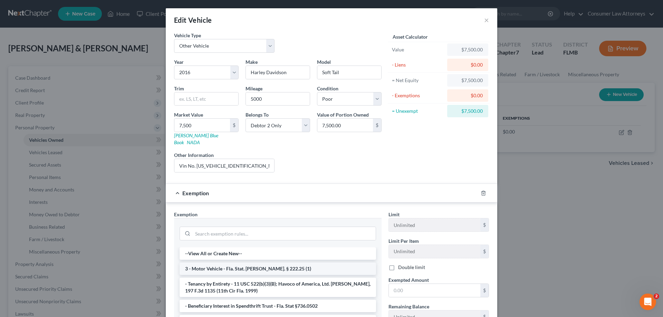
click at [213, 263] on li "3 - Motor Vehicle - Fla. Stat. [PERSON_NAME]. § 222.25 (1)" at bounding box center [278, 269] width 197 height 12
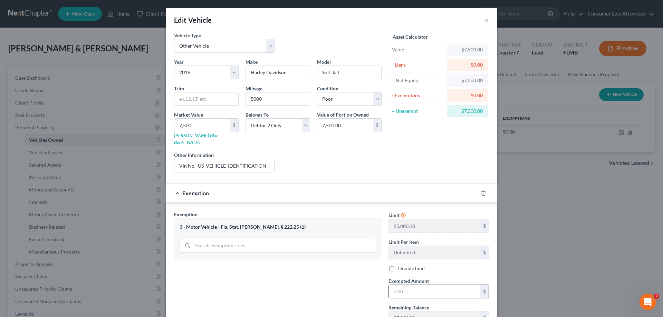
click at [417, 285] on input "text" at bounding box center [435, 291] width 92 height 13
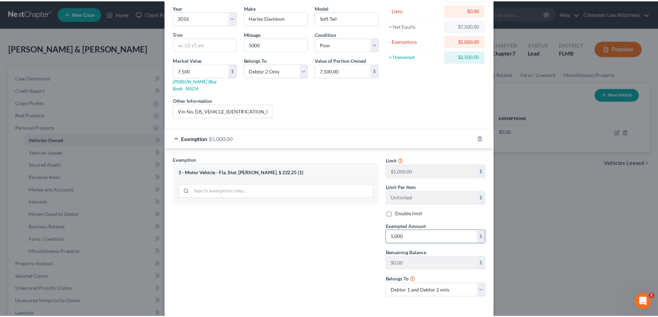
scroll to position [69, 0]
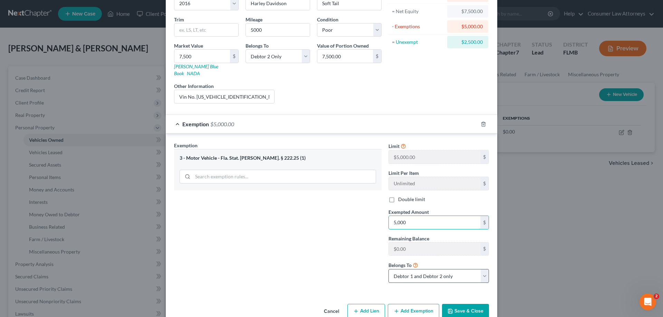
type input "5,000"
click at [453, 271] on select "Debtor 1 only Debtor 2 only Debtor 1 and Debtor 2 only" at bounding box center [439, 276] width 101 height 14
select select "0"
click at [389, 269] on select "Debtor 1 only Debtor 2 only Debtor 1 and Debtor 2 only" at bounding box center [439, 276] width 101 height 14
click at [463, 307] on button "Save & Close" at bounding box center [465, 311] width 47 height 15
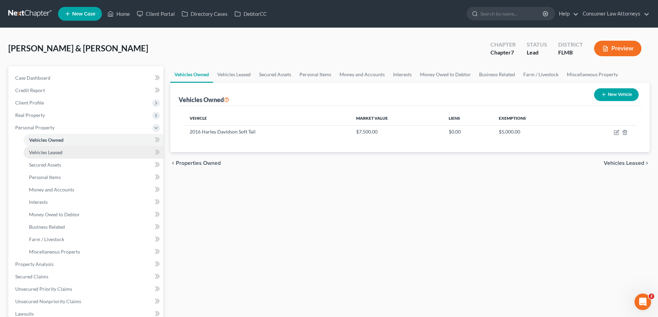
click at [44, 152] on span "Vehicles Leased" at bounding box center [46, 153] width 34 height 6
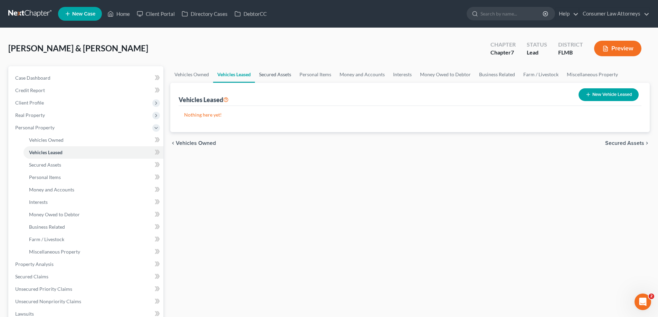
click at [289, 74] on link "Secured Assets" at bounding box center [275, 74] width 40 height 17
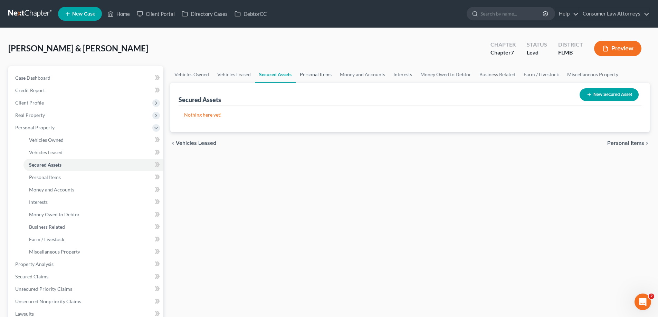
click at [324, 76] on link "Personal Items" at bounding box center [316, 74] width 40 height 17
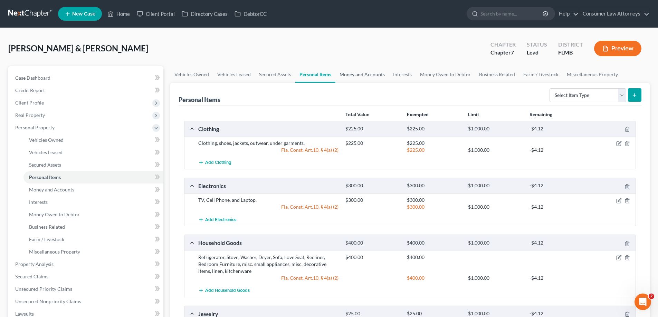
click at [367, 71] on link "Money and Accounts" at bounding box center [362, 74] width 54 height 17
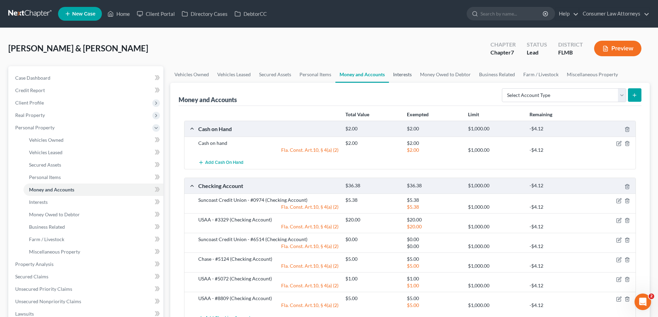
click at [404, 74] on link "Interests" at bounding box center [402, 74] width 27 height 17
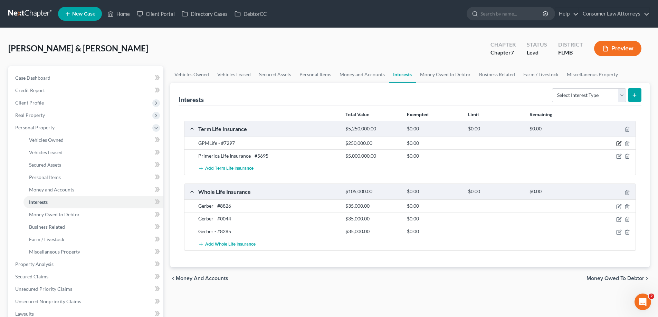
click at [617, 145] on icon "button" at bounding box center [619, 144] width 6 height 6
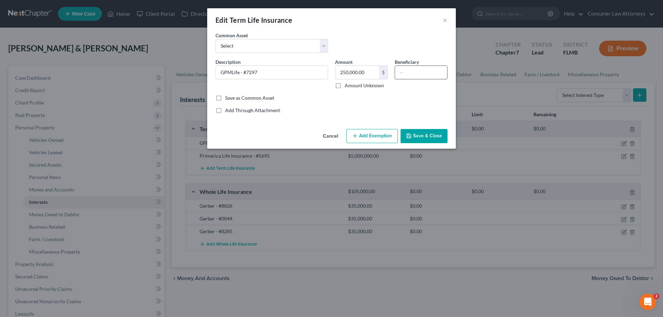
click at [409, 76] on input "text" at bounding box center [421, 72] width 52 height 13
click at [414, 75] on input "text" at bounding box center [421, 72] width 52 height 13
type input "Joint-Debtor"
click at [363, 136] on button "Add Exemption" at bounding box center [371, 136] width 51 height 15
select select "2"
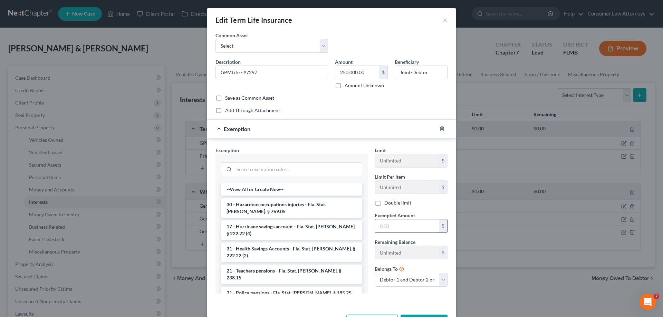
click at [392, 223] on input "text" at bounding box center [407, 226] width 64 height 13
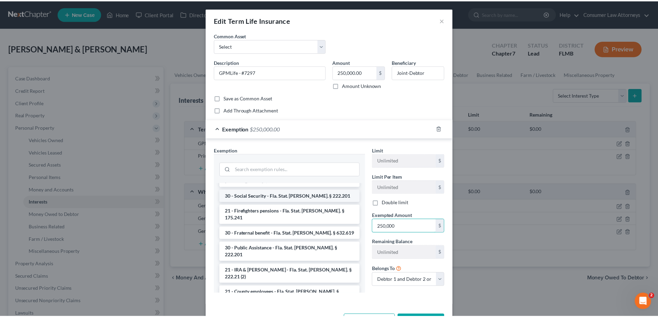
scroll to position [414, 0]
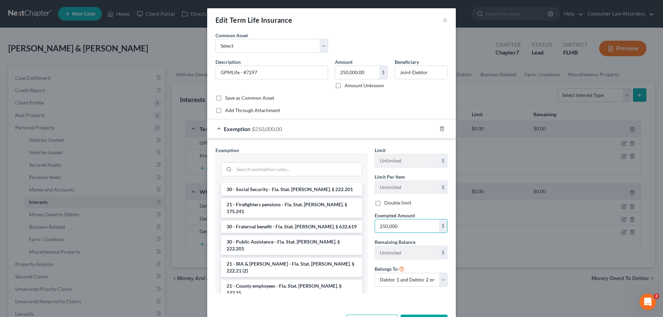
type input "250,000"
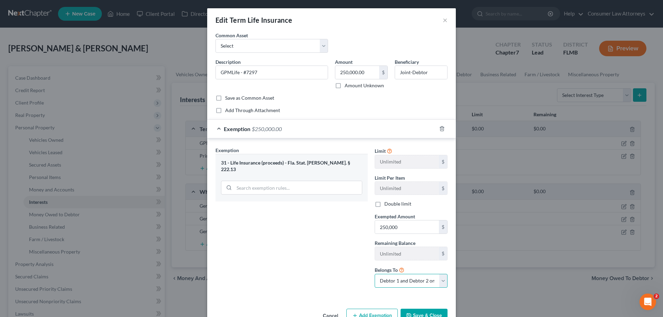
click at [423, 285] on select "Debtor 1 only Debtor 2 only Debtor 1 and Debtor 2 only" at bounding box center [411, 281] width 73 height 14
select select "1"
click at [375, 274] on select "Debtor 1 only Debtor 2 only Debtor 1 and Debtor 2 only" at bounding box center [411, 281] width 73 height 14
click at [418, 313] on button "Save & Close" at bounding box center [424, 316] width 47 height 15
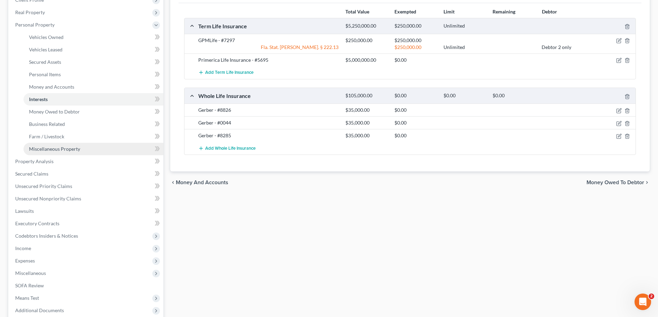
scroll to position [104, 0]
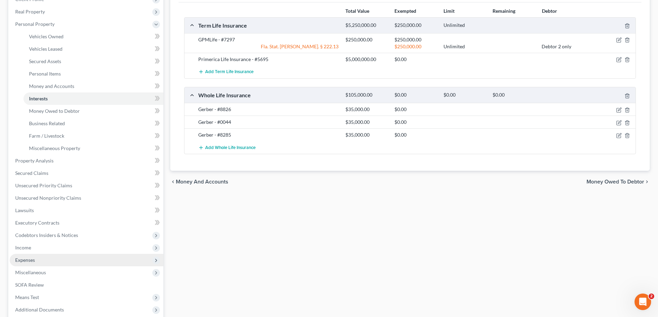
click at [28, 260] on span "Expenses" at bounding box center [25, 260] width 20 height 6
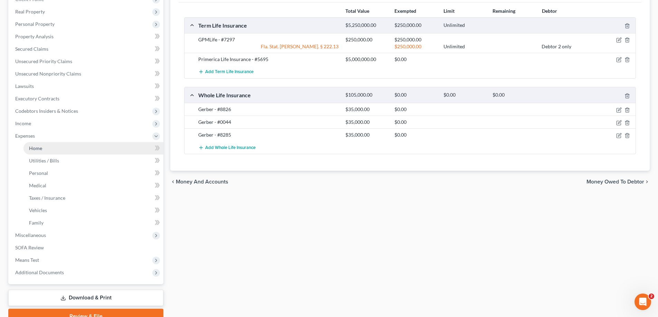
click at [36, 150] on span "Home" at bounding box center [35, 148] width 13 height 6
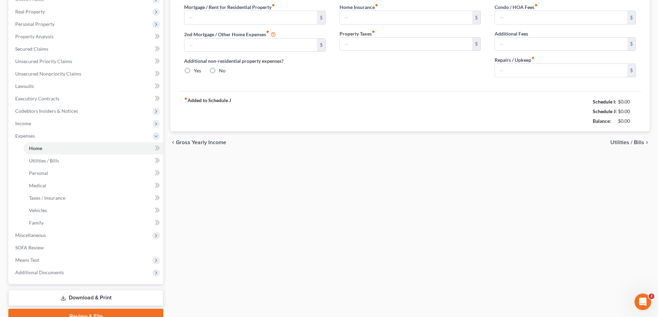
type input "2,800.00"
type input "0.00"
radio input "true"
type input "0.00"
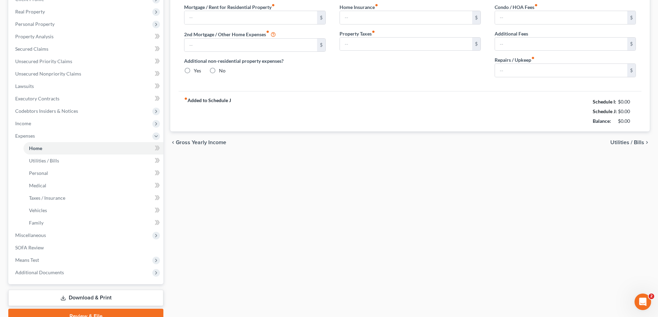
type input "380.00"
type input "0.00"
type input "200.00"
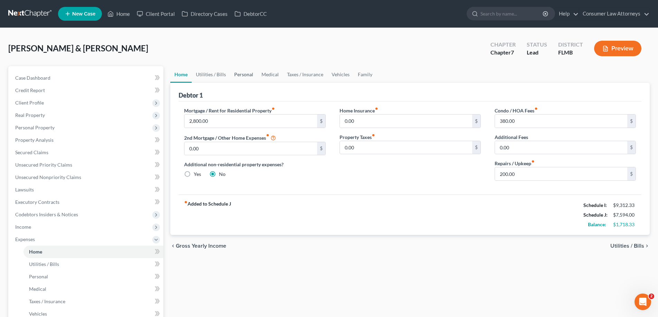
click at [242, 74] on link "Personal" at bounding box center [243, 74] width 27 height 17
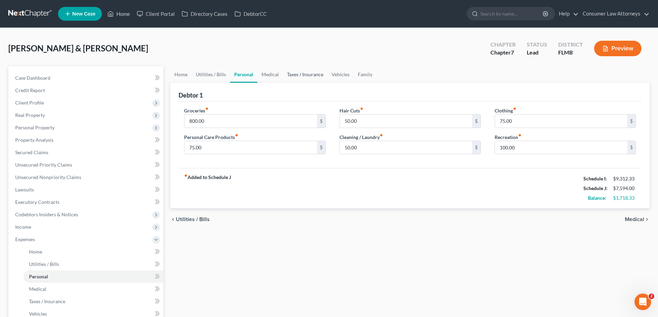
click at [286, 74] on link "Taxes / Insurance" at bounding box center [305, 74] width 45 height 17
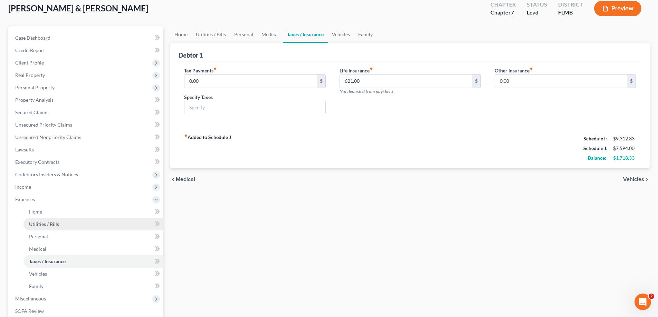
scroll to position [104, 0]
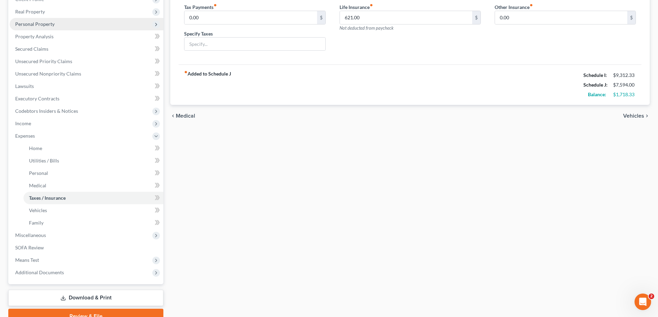
drag, startPoint x: 42, startPoint y: 25, endPoint x: 46, endPoint y: 29, distance: 5.4
click at [42, 25] on span "Personal Property" at bounding box center [34, 24] width 39 height 6
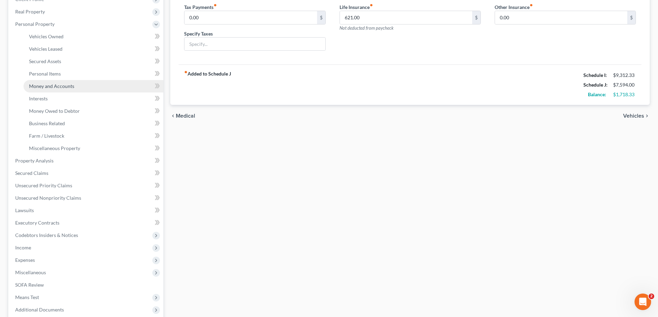
click at [57, 86] on span "Money and Accounts" at bounding box center [51, 86] width 45 height 6
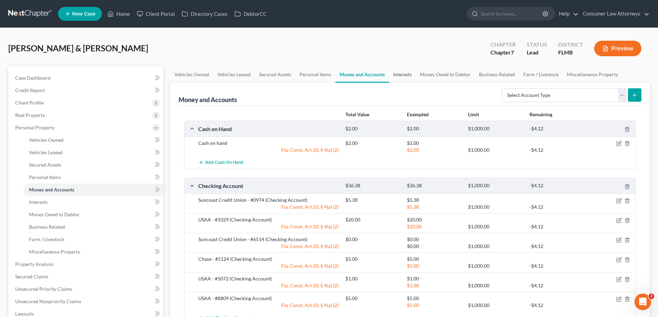
click at [399, 72] on link "Interests" at bounding box center [402, 74] width 27 height 17
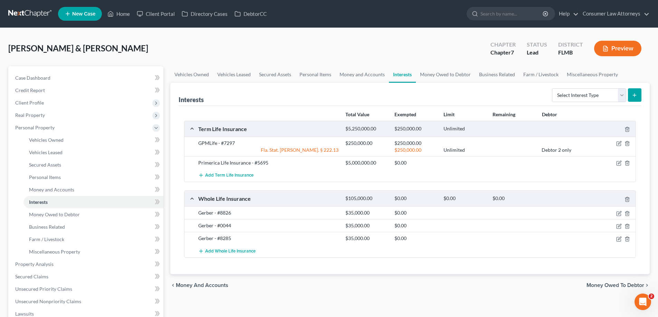
click at [622, 165] on div at bounding box center [611, 163] width 49 height 7
click at [619, 164] on icon "button" at bounding box center [619, 164] width 6 height 6
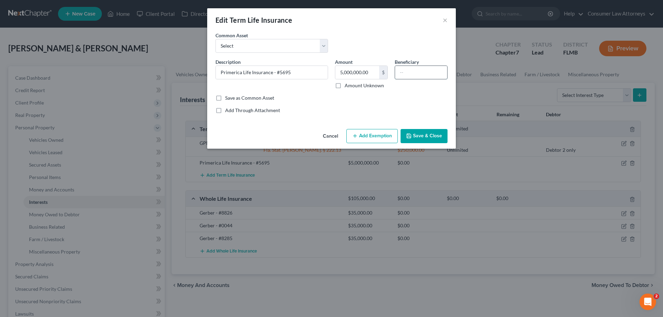
click at [401, 73] on input "text" at bounding box center [421, 72] width 52 height 13
type input "Joint-Debtor"
click at [357, 132] on button "Add Exemption" at bounding box center [371, 136] width 51 height 15
select select "2"
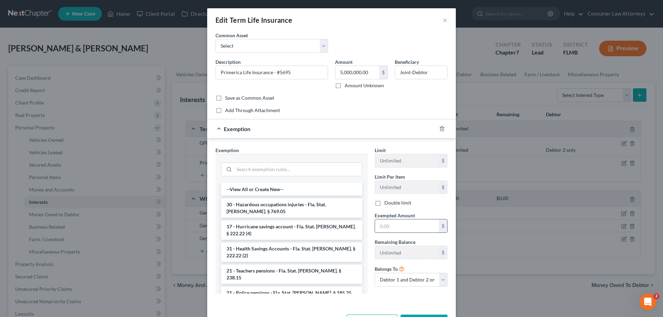
click at [394, 226] on input "text" at bounding box center [407, 226] width 64 height 13
type input "5,000,000"
drag, startPoint x: 411, startPoint y: 280, endPoint x: 408, endPoint y: 287, distance: 7.1
click at [411, 282] on select "Debtor 1 only Debtor 2 only Debtor 1 and Debtor 2 only" at bounding box center [411, 280] width 73 height 14
select select "1"
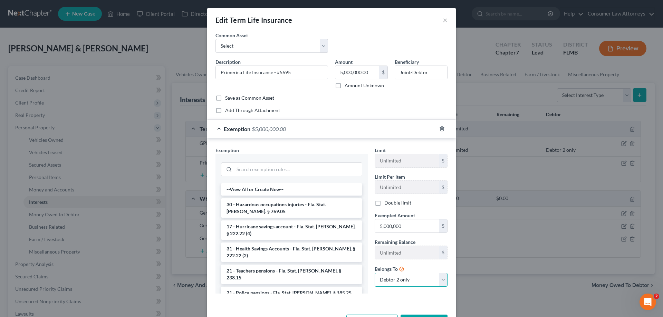
click at [375, 273] on select "Debtor 1 only Debtor 2 only Debtor 1 and Debtor 2 only" at bounding box center [411, 280] width 73 height 14
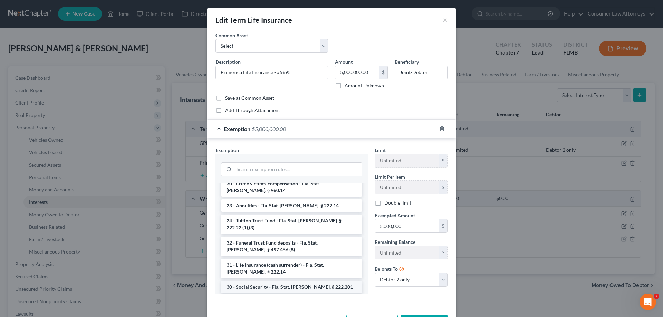
scroll to position [394, 0]
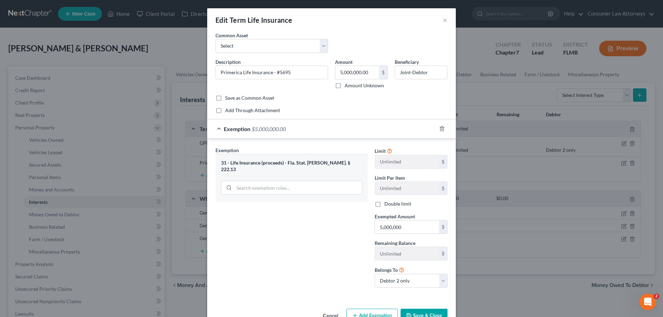
click at [424, 315] on button "Save & Close" at bounding box center [424, 316] width 47 height 15
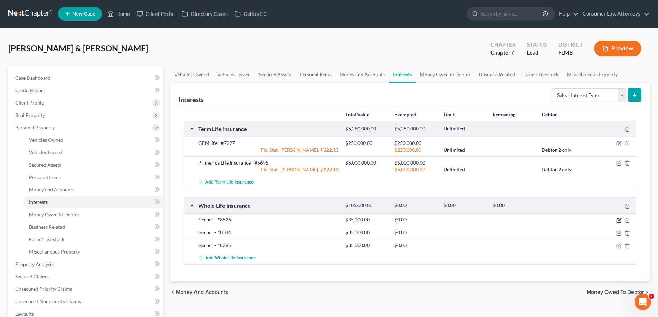
click at [619, 220] on icon "button" at bounding box center [619, 221] width 6 height 6
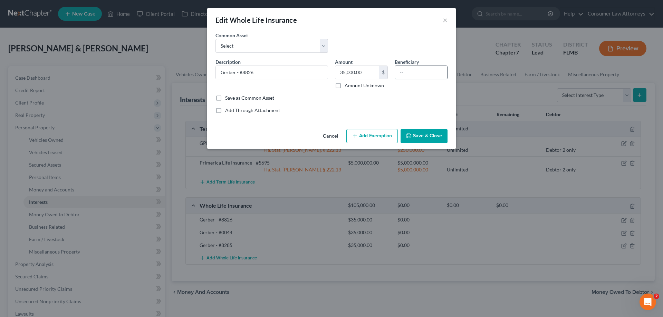
click at [407, 71] on input "text" at bounding box center [421, 72] width 52 height 13
type input "Joint-Debtor"
click at [371, 137] on button "Add Exemption" at bounding box center [371, 136] width 51 height 15
select select "2"
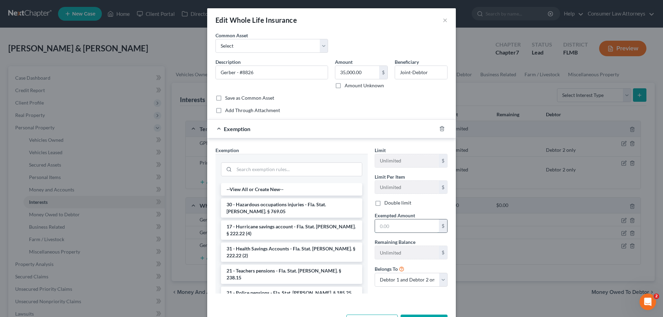
click at [414, 227] on input "text" at bounding box center [407, 226] width 64 height 13
type input "35,000"
click at [418, 282] on select "Debtor 1 only Debtor 2 only Debtor 1 and Debtor 2 only" at bounding box center [411, 280] width 73 height 14
select select "1"
click at [375, 273] on select "Debtor 1 only Debtor 2 only Debtor 1 and Debtor 2 only" at bounding box center [411, 280] width 73 height 14
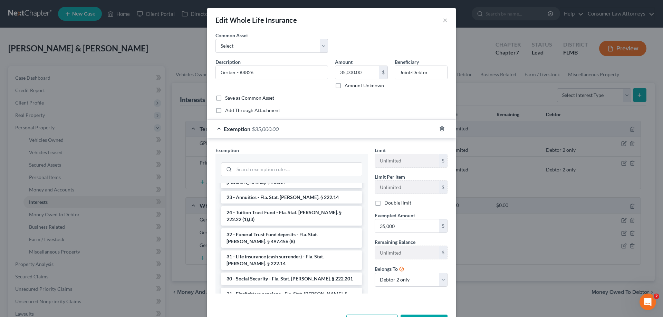
scroll to position [387, 0]
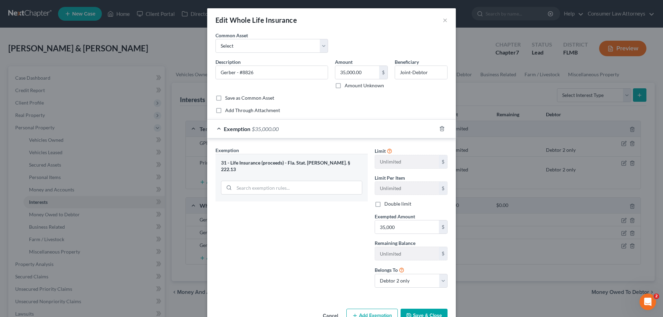
scroll to position [20, 0]
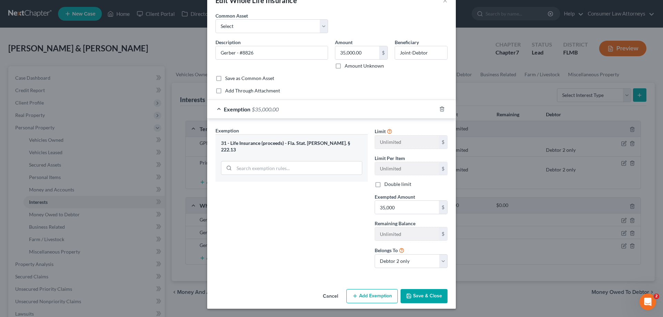
click at [420, 293] on button "Save & Close" at bounding box center [424, 296] width 47 height 15
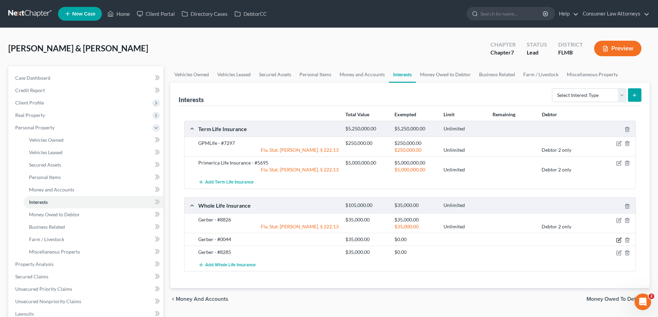
click at [618, 240] on icon "button" at bounding box center [619, 241] width 6 height 6
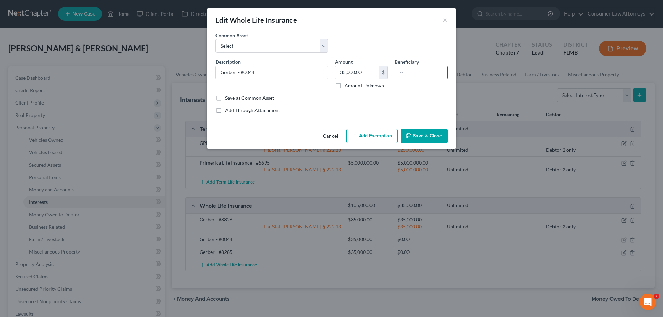
click at [417, 74] on input "text" at bounding box center [421, 72] width 52 height 13
drag, startPoint x: 427, startPoint y: 73, endPoint x: 399, endPoint y: 72, distance: 27.6
click at [394, 73] on div "Beneficiary Joint-Debtor" at bounding box center [421, 73] width 60 height 31
type input "Joint-Debtor"
click at [367, 136] on button "Add Exemption" at bounding box center [371, 136] width 51 height 15
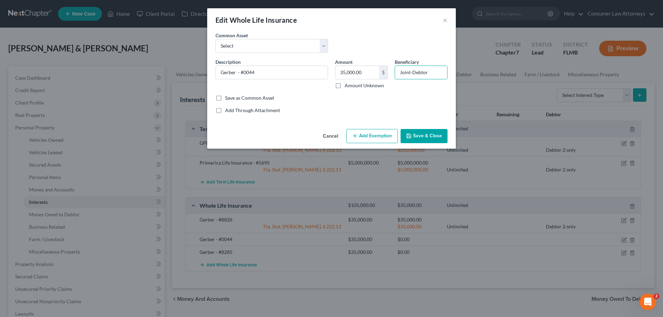
select select "2"
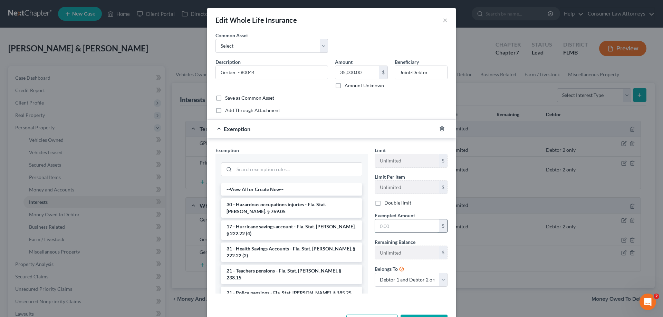
click at [409, 228] on input "text" at bounding box center [407, 226] width 64 height 13
type input "35,000"
drag, startPoint x: 415, startPoint y: 279, endPoint x: 408, endPoint y: 287, distance: 11.0
click at [415, 279] on select "Debtor 1 only Debtor 2 only Debtor 1 and Debtor 2 only" at bounding box center [411, 280] width 73 height 14
select select "1"
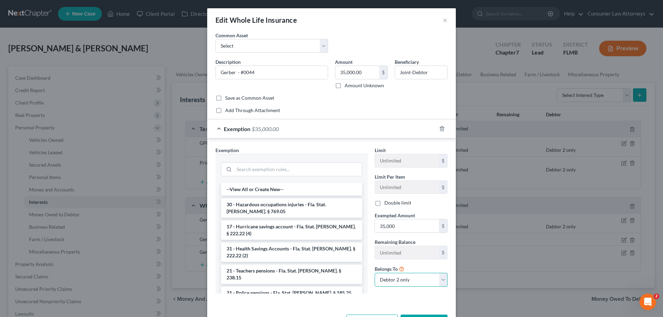
click at [375, 273] on select "Debtor 1 only Debtor 2 only Debtor 1 and Debtor 2 only" at bounding box center [411, 280] width 73 height 14
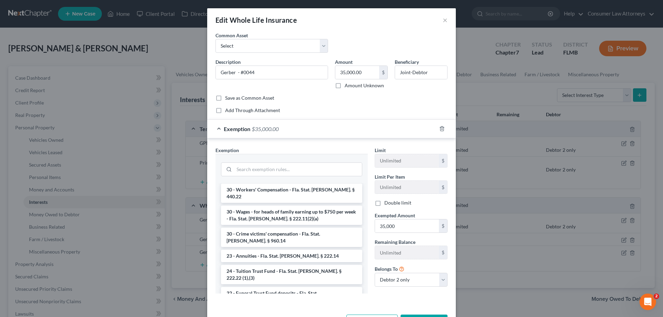
scroll to position [387, 0]
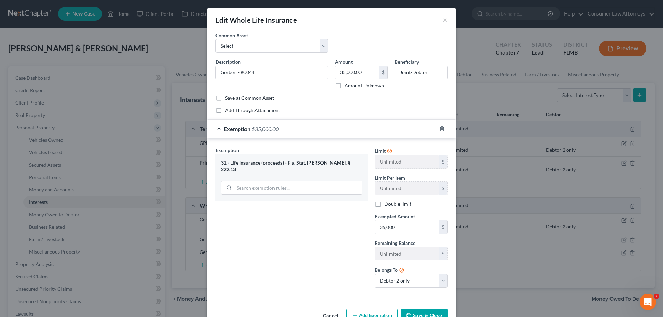
click at [421, 315] on button "Save & Close" at bounding box center [424, 316] width 47 height 15
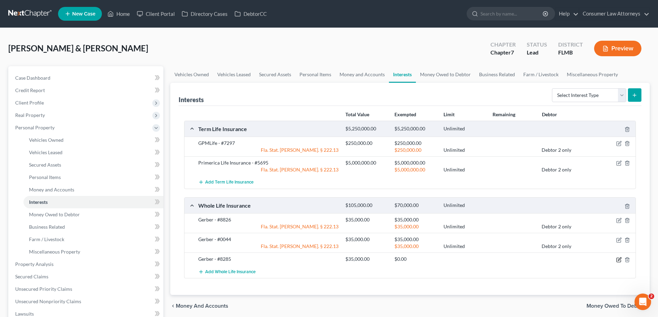
click at [619, 260] on icon "button" at bounding box center [619, 259] width 3 height 3
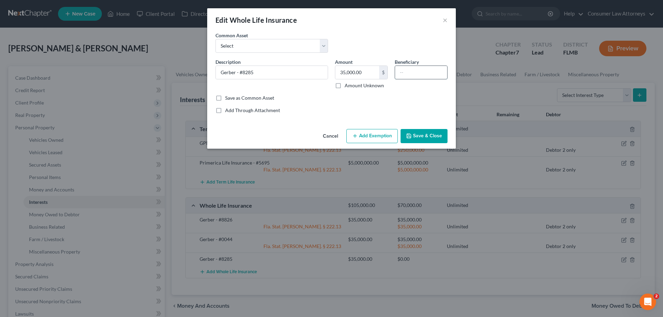
click at [421, 77] on input "text" at bounding box center [421, 72] width 52 height 13
paste input "Joint-Debtor"
type input "Joint-Debtor"
click at [385, 133] on button "Add Exemption" at bounding box center [371, 136] width 51 height 15
select select "2"
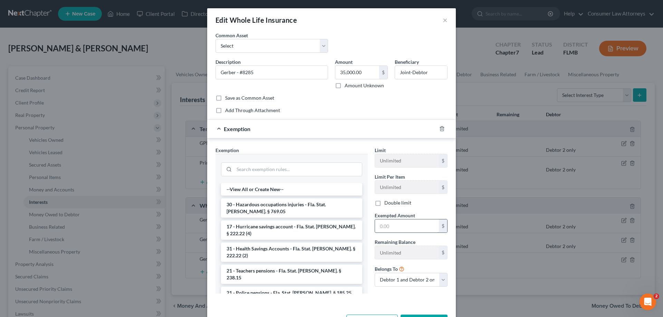
click at [399, 228] on input "text" at bounding box center [407, 226] width 64 height 13
type input "35,000"
click at [365, 245] on div "--View All or Create New-- 30 - Hazardous occupations injuries - Fla. Stat. [PE…" at bounding box center [292, 238] width 152 height 111
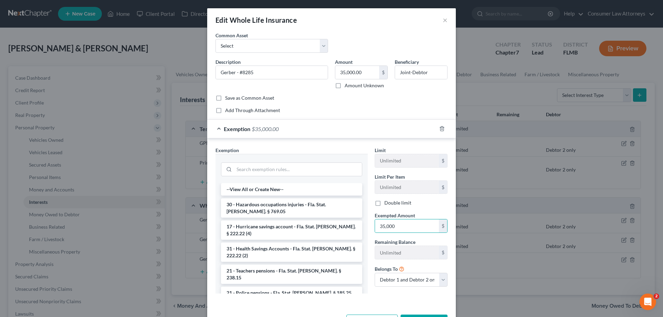
click at [365, 245] on div "--View All or Create New-- 30 - Hazardous occupations injuries - Fla. Stat. [PE…" at bounding box center [292, 238] width 152 height 111
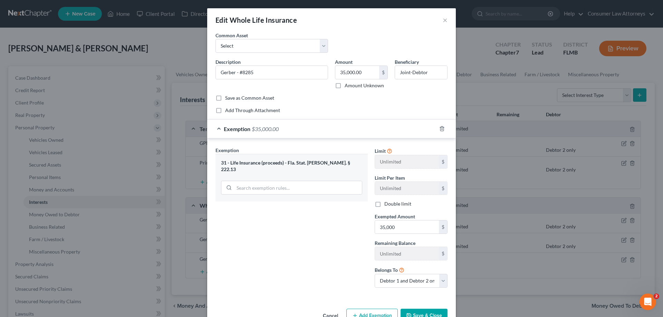
click at [411, 311] on button "Save & Close" at bounding box center [424, 316] width 47 height 15
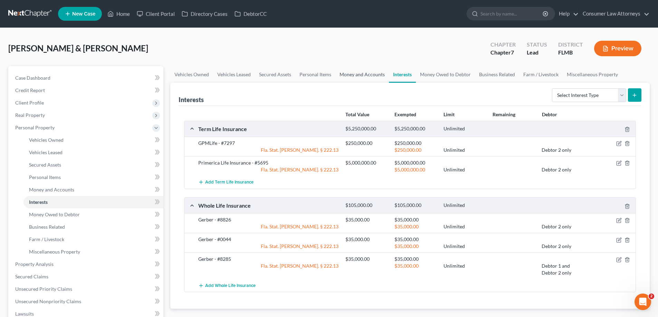
click at [362, 74] on link "Money and Accounts" at bounding box center [362, 74] width 54 height 17
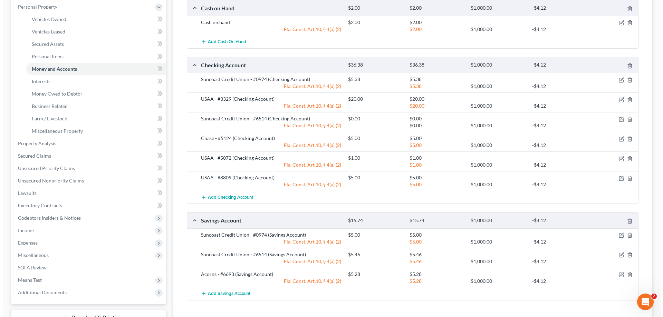
scroll to position [173, 0]
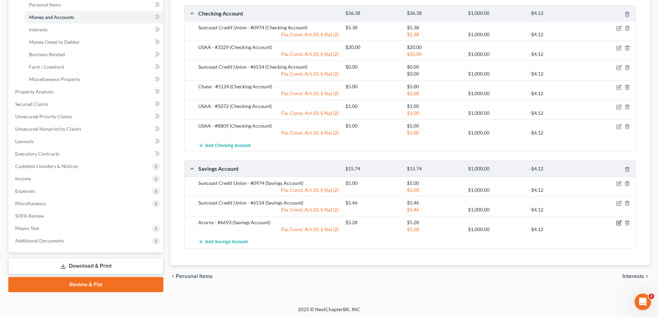
click at [619, 224] on icon "button" at bounding box center [619, 222] width 3 height 3
select select "2"
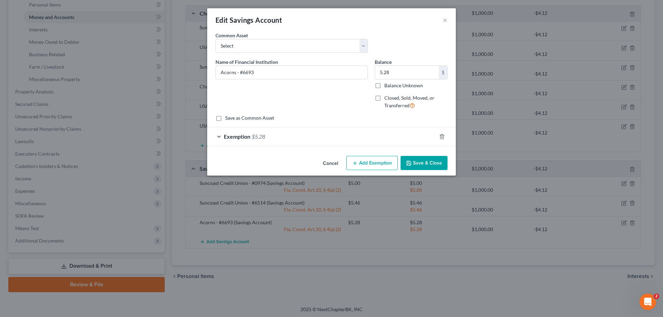
click at [338, 139] on div "Exemption $5.28" at bounding box center [321, 136] width 229 height 18
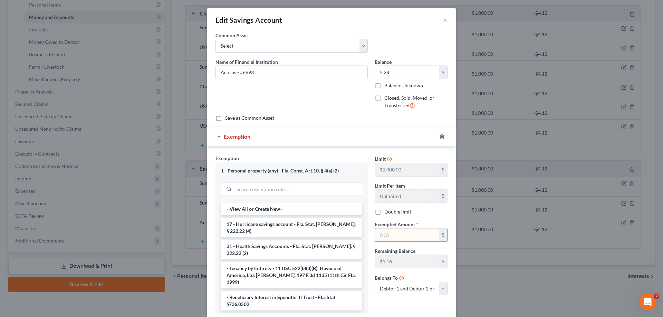
click at [423, 213] on div "Double limit" at bounding box center [411, 212] width 73 height 7
click at [410, 228] on div "$" at bounding box center [411, 235] width 73 height 14
click at [409, 233] on input "text" at bounding box center [407, 235] width 64 height 13
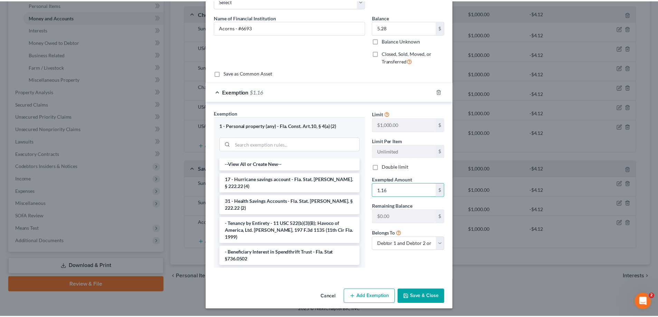
scroll to position [46, 0]
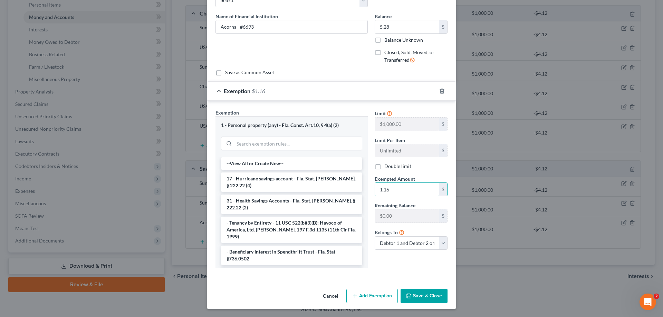
type input "1.16"
click at [424, 298] on button "Save & Close" at bounding box center [424, 296] width 47 height 15
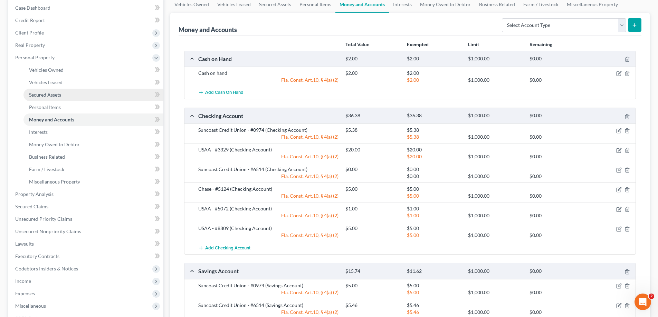
scroll to position [69, 0]
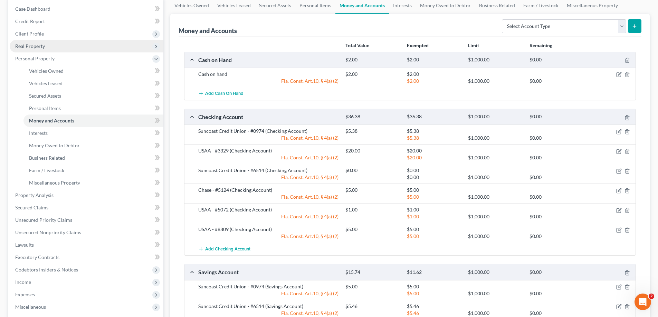
click at [31, 46] on span "Real Property" at bounding box center [30, 46] width 30 height 6
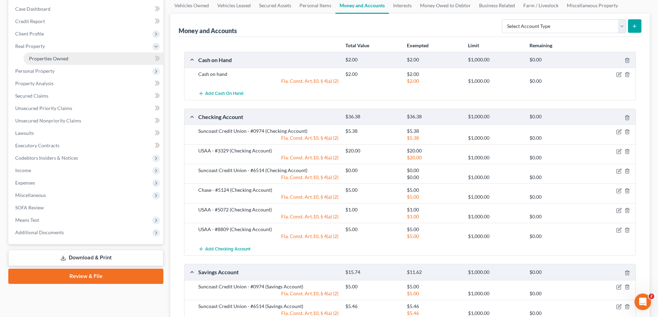
click at [44, 56] on span "Properties Owned" at bounding box center [48, 59] width 39 height 6
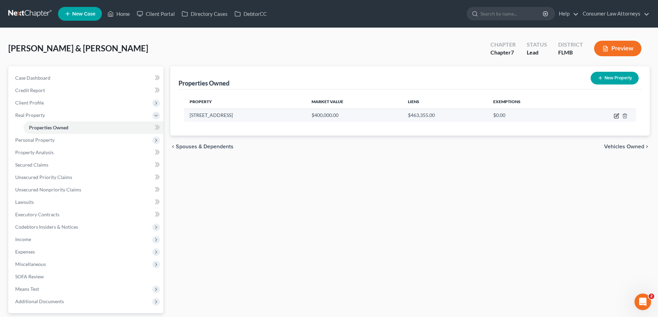
click at [616, 116] on icon "button" at bounding box center [617, 116] width 6 height 6
select select "9"
select select "2"
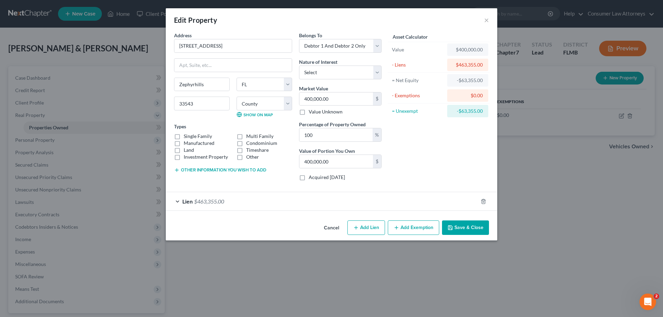
click at [401, 225] on button "Add Exemption" at bounding box center [413, 228] width 51 height 15
select select "2"
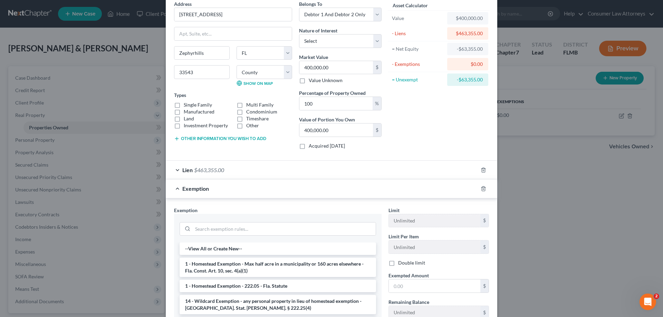
scroll to position [69, 0]
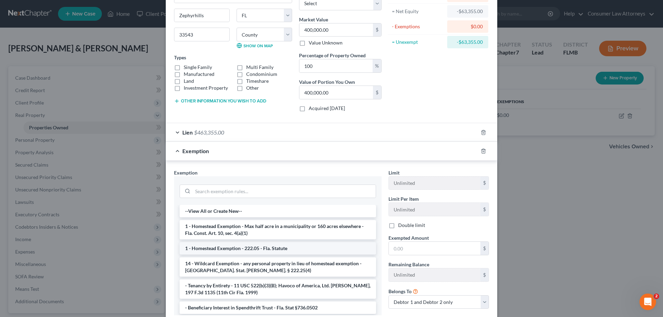
click at [355, 250] on li "1 - Homestead Exemption - 222.05 - Fla. Statute" at bounding box center [278, 248] width 197 height 12
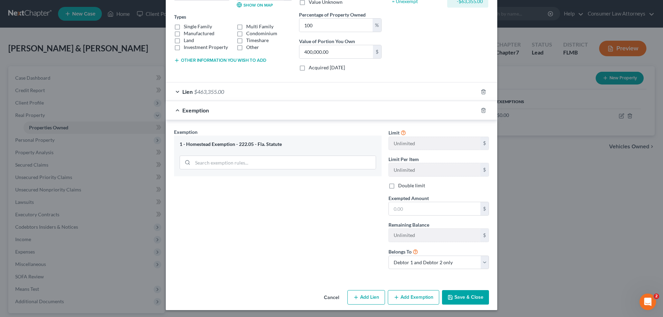
scroll to position [111, 0]
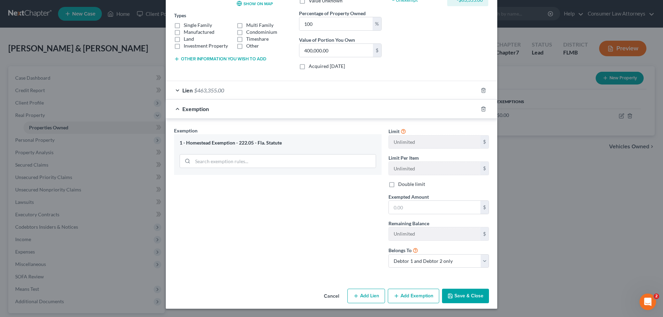
click at [456, 294] on button "Save & Close" at bounding box center [465, 296] width 47 height 15
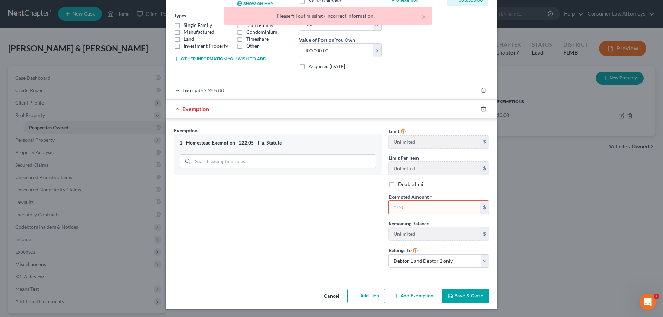
click at [482, 111] on icon "button" at bounding box center [483, 109] width 3 height 4
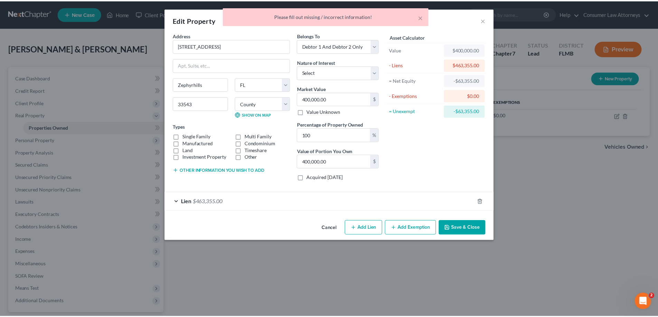
scroll to position [0, 0]
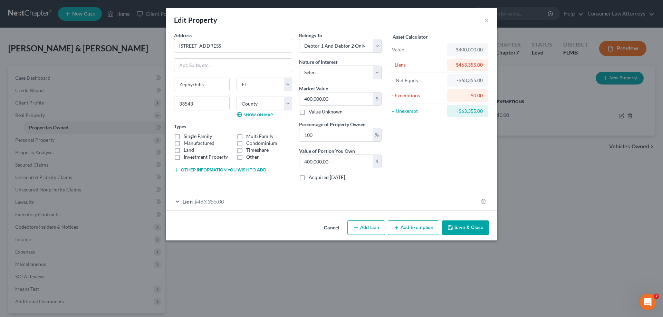
click at [466, 228] on button "Save & Close" at bounding box center [465, 228] width 47 height 15
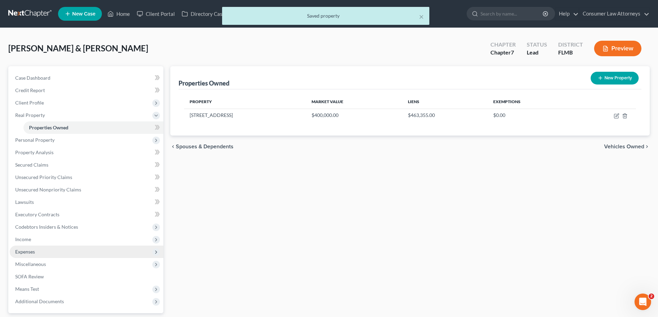
click at [25, 251] on span "Expenses" at bounding box center [25, 252] width 20 height 6
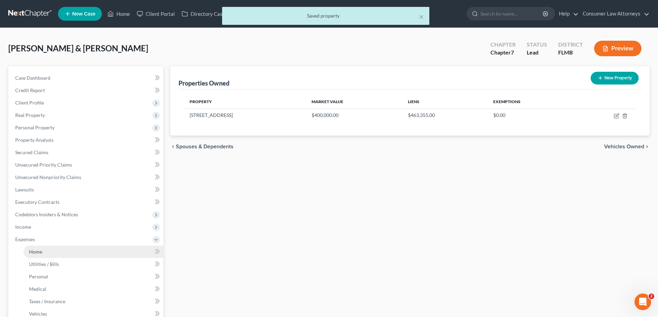
click at [33, 251] on span "Home" at bounding box center [35, 252] width 13 height 6
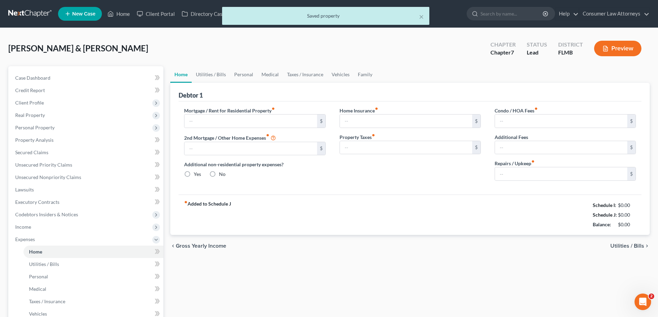
type input "2,800.00"
type input "0.00"
radio input "true"
type input "0.00"
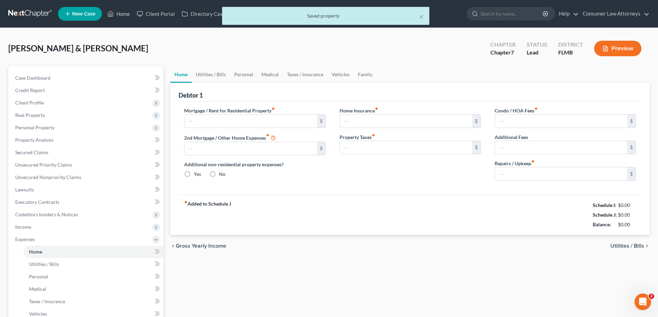
type input "380.00"
type input "0.00"
type input "200.00"
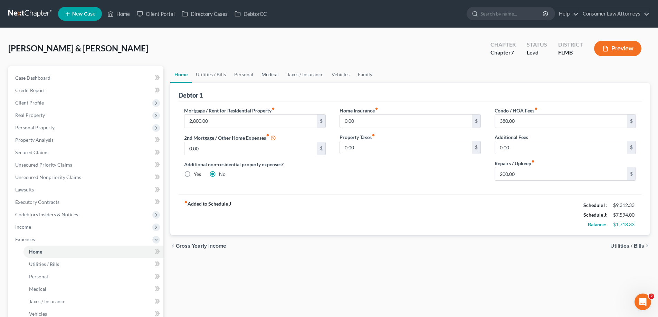
click at [261, 77] on link "Medical" at bounding box center [270, 74] width 26 height 17
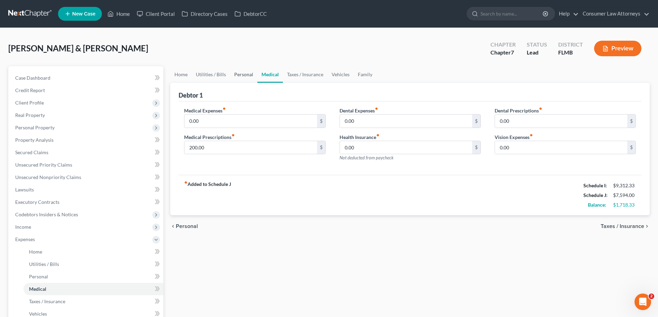
click at [238, 77] on link "Personal" at bounding box center [243, 74] width 27 height 17
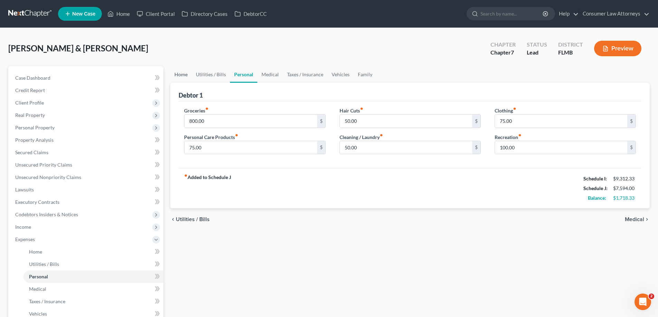
click at [183, 71] on link "Home" at bounding box center [180, 74] width 21 height 17
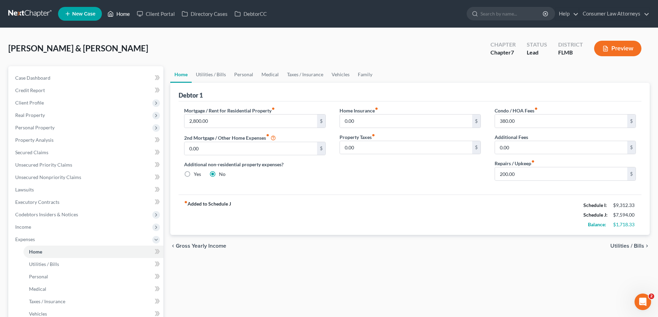
click at [117, 15] on link "Home" at bounding box center [118, 14] width 29 height 12
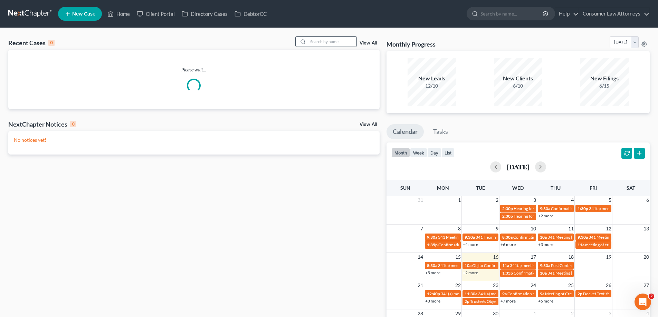
click at [308, 41] on div at bounding box center [302, 42] width 12 height 10
click at [351, 51] on div "Please wait..." at bounding box center [193, 79] width 371 height 59
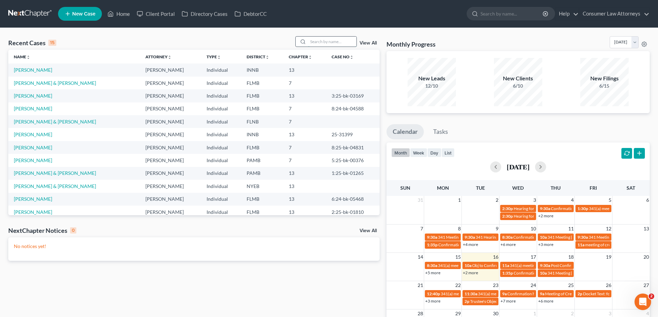
click at [350, 44] on input "search" at bounding box center [332, 42] width 48 height 10
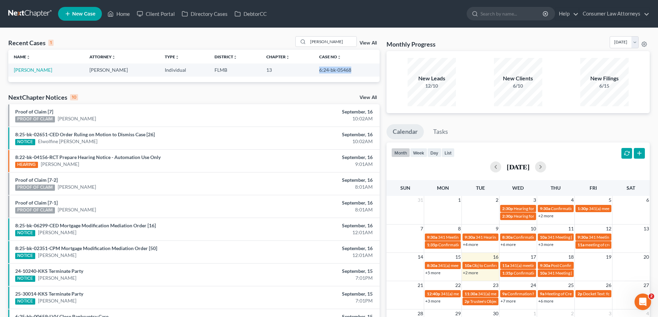
drag, startPoint x: 346, startPoint y: 70, endPoint x: 314, endPoint y: 71, distance: 32.5
click at [314, 71] on td "6:24-bk-05468" at bounding box center [347, 70] width 66 height 13
copy td "6:24-bk-05468"
drag, startPoint x: 343, startPoint y: 42, endPoint x: 281, endPoint y: 46, distance: 62.0
click at [281, 46] on div "Recent Cases 1 [PERSON_NAME] View All" at bounding box center [193, 42] width 371 height 13
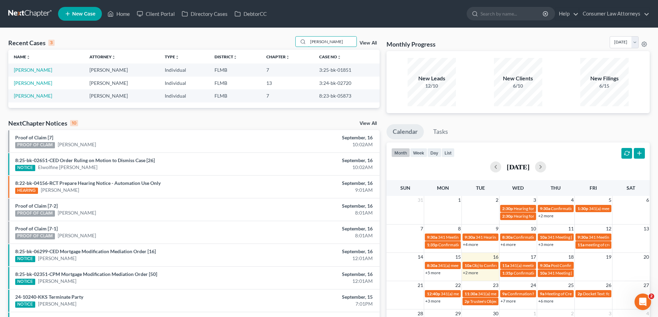
type input "[PERSON_NAME]"
drag, startPoint x: 345, startPoint y: 70, endPoint x: 314, endPoint y: 72, distance: 31.1
click at [314, 72] on td "3:25-bk-01851" at bounding box center [347, 70] width 66 height 13
copy td "3:25-bk-01851"
